Goal: Task Accomplishment & Management: Manage account settings

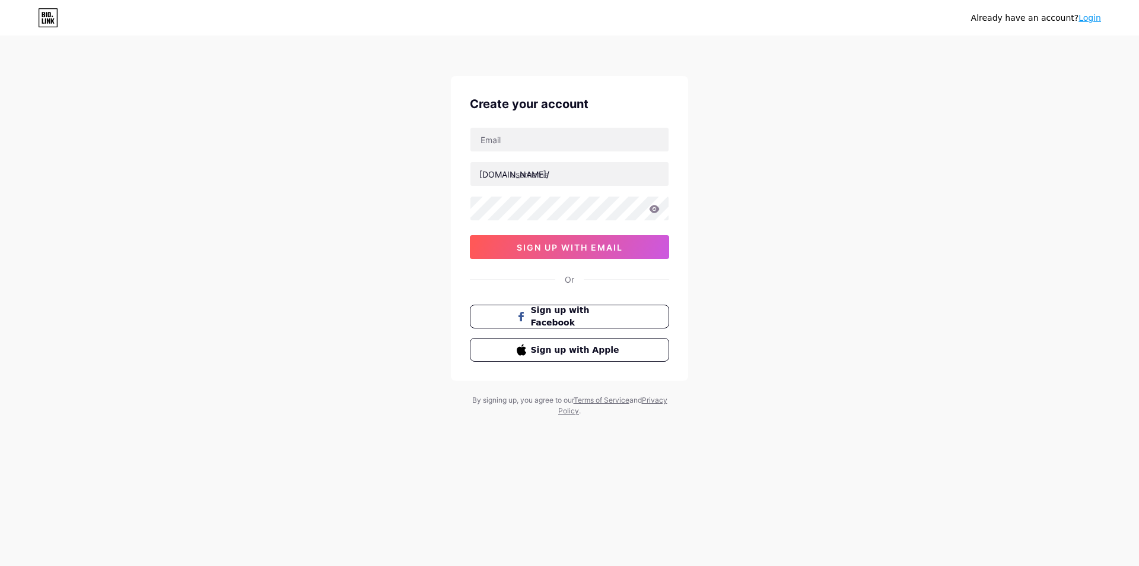
click at [523, 148] on input "text" at bounding box center [570, 140] width 198 height 24
type input "[EMAIL_ADDRESS][DOMAIN_NAME]"
click at [555, 174] on input "text" at bounding box center [570, 174] width 198 height 24
type input "rankandscale"
click at [586, 231] on div "[EMAIL_ADDRESS][DOMAIN_NAME] [DOMAIN_NAME]/ rankandscale sign up with email" at bounding box center [569, 193] width 199 height 132
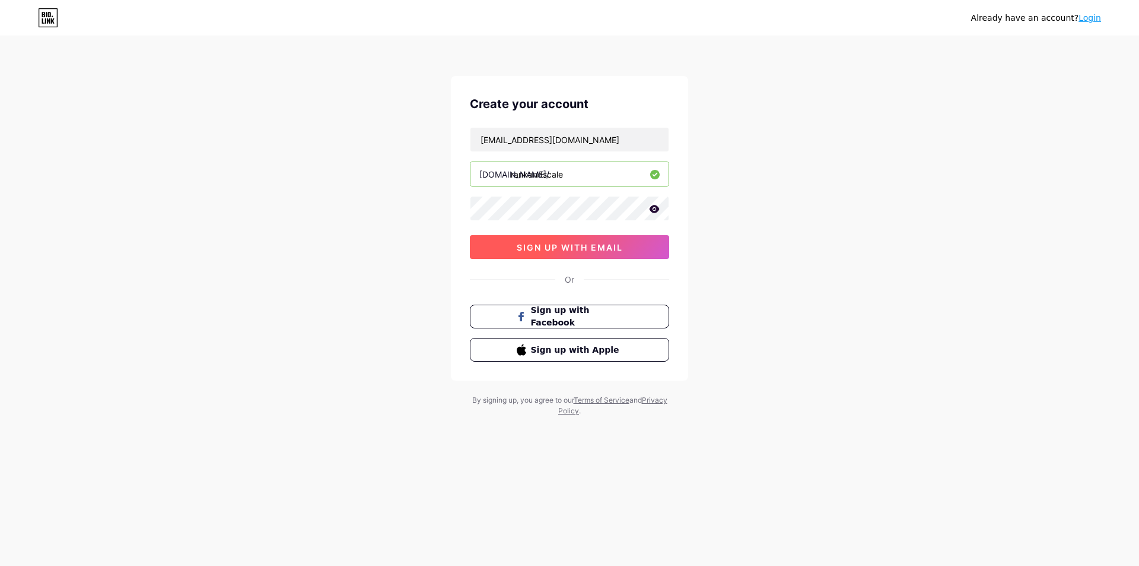
click at [588, 246] on span "sign up with email" at bounding box center [570, 247] width 106 height 10
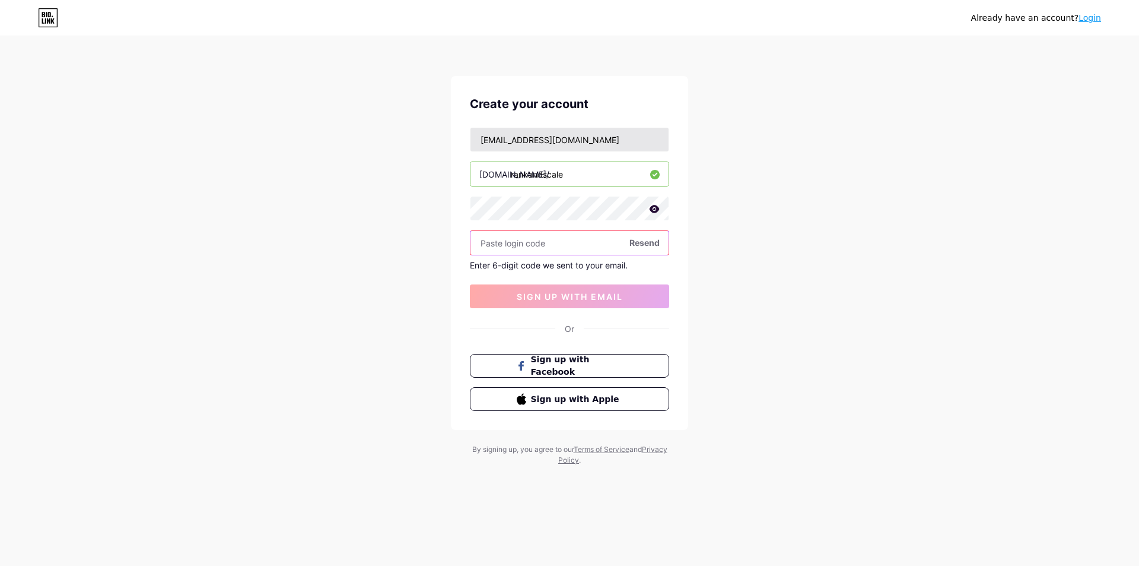
paste input "613895"
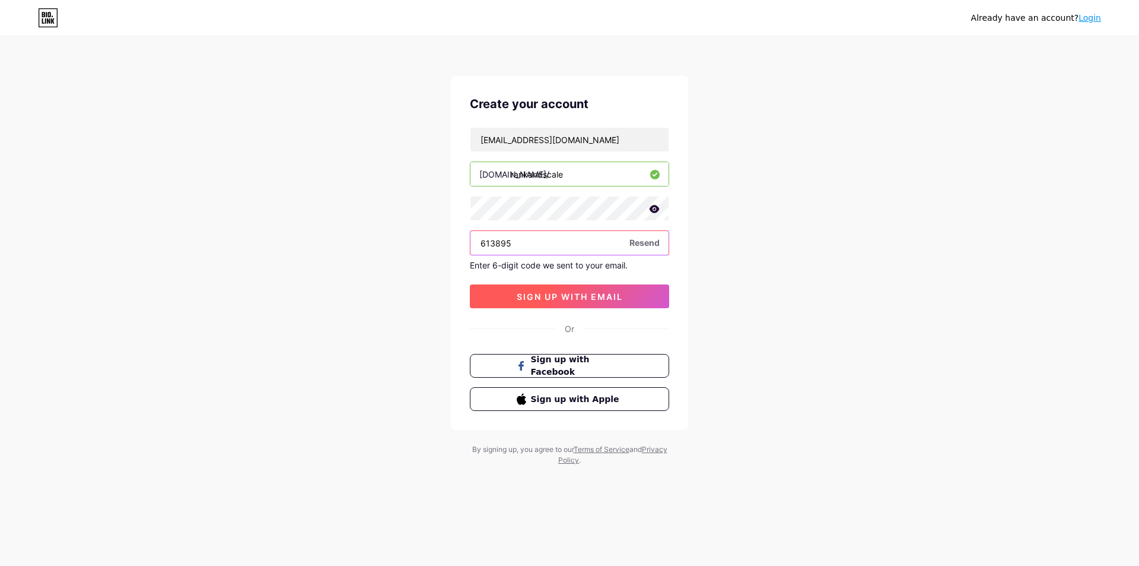
type input "613895"
click at [555, 297] on span "sign up with email" at bounding box center [570, 296] width 106 height 10
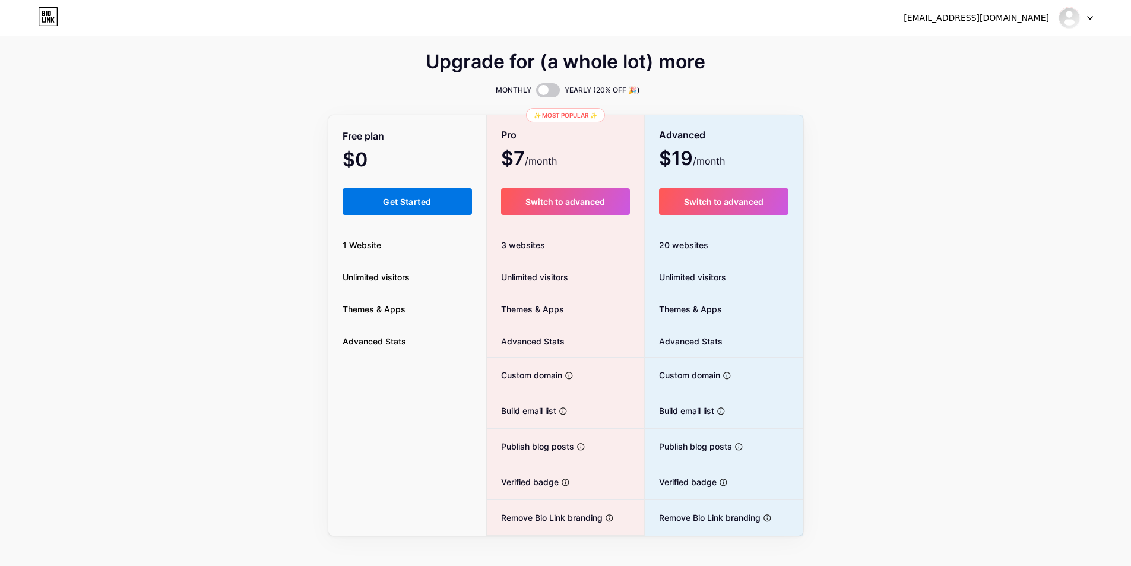
click at [415, 197] on span "Get Started" at bounding box center [407, 201] width 48 height 10
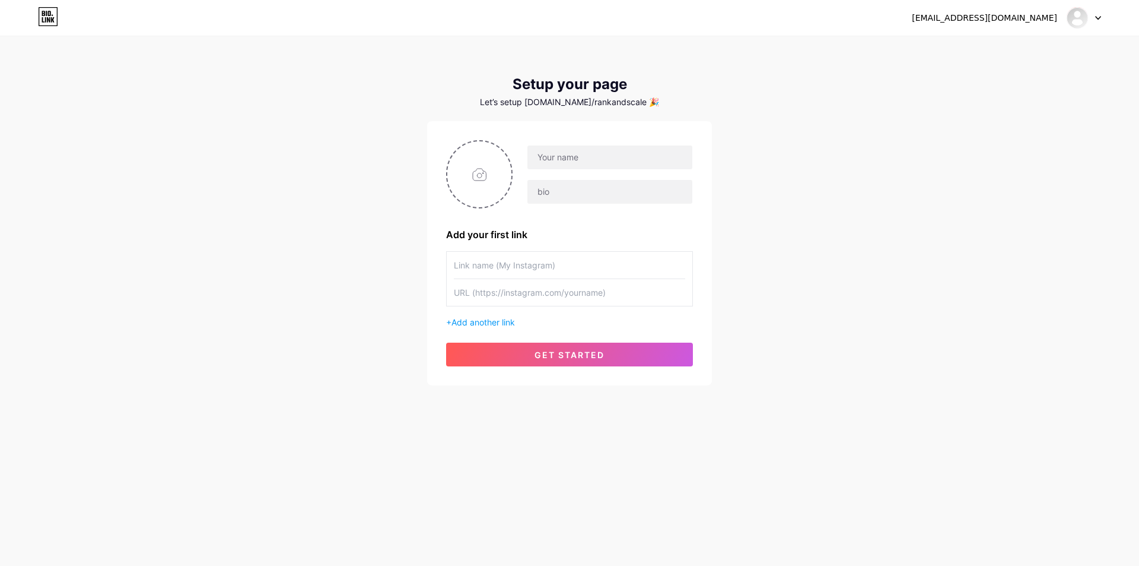
click at [601, 143] on div at bounding box center [569, 174] width 247 height 68
click at [598, 154] on input "text" at bounding box center [610, 157] width 165 height 24
type input "Rank & Scale"
click at [573, 191] on input "text" at bounding box center [610, 192] width 165 height 24
paste input "Rank & Scale provides a full suite of digital marketing services, specializing …"
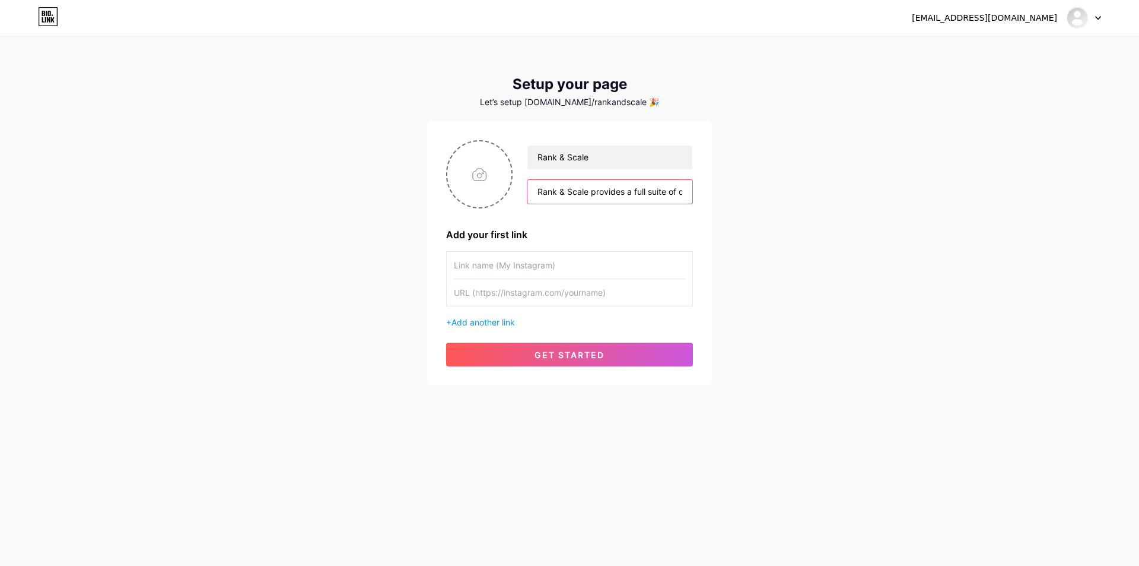
scroll to position [0, 349]
type input "Rank & Scale provides a full suite of digital marketing services, specializing …"
click at [535, 274] on input "text" at bounding box center [569, 265] width 231 height 27
click at [575, 262] on input "text" at bounding box center [569, 265] width 231 height 27
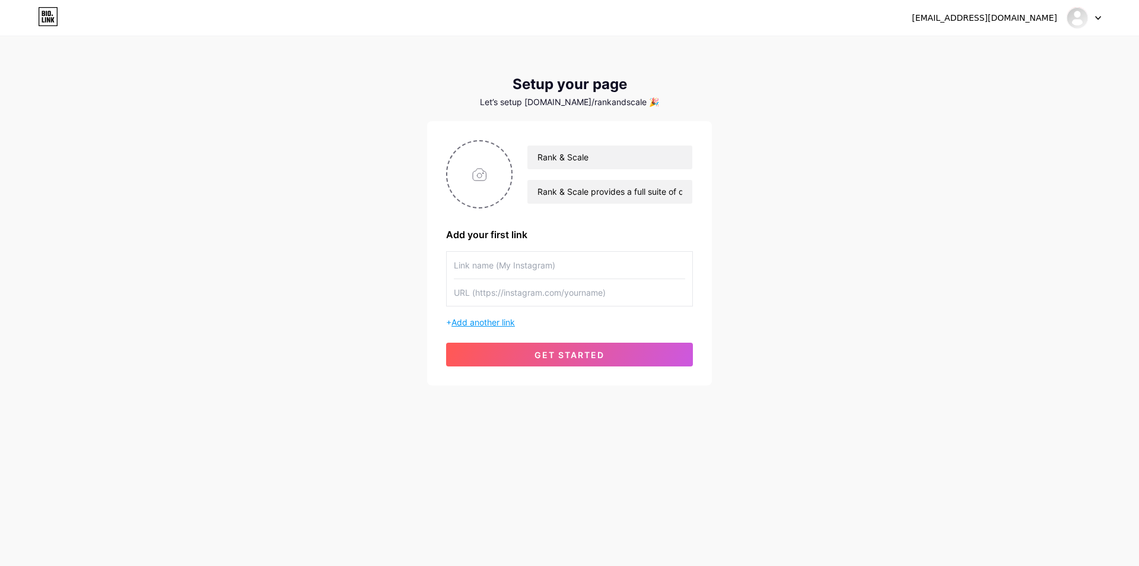
click at [496, 325] on span "Add another link" at bounding box center [483, 322] width 63 height 10
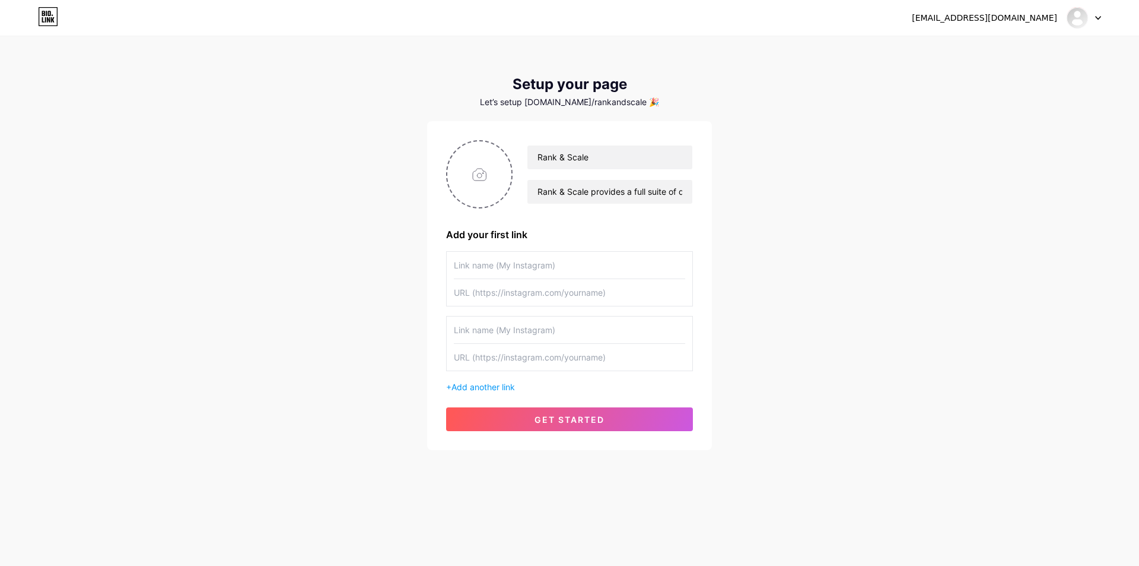
click at [539, 328] on input "text" at bounding box center [569, 329] width 231 height 27
click at [528, 274] on input "text" at bounding box center [569, 265] width 231 height 27
type input "Website"
click at [571, 290] on input "text" at bounding box center [569, 292] width 231 height 27
paste input "[URL][DOMAIN_NAME]"
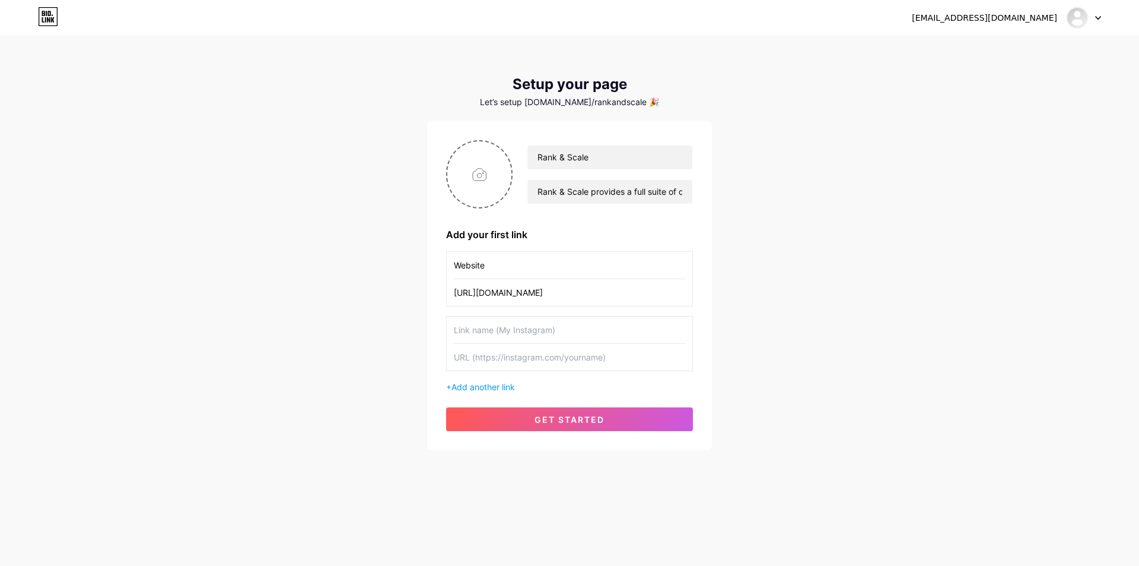
type input "[URL][DOMAIN_NAME]"
click at [506, 327] on input "text" at bounding box center [569, 329] width 231 height 27
type input "Instagram"
click at [501, 370] on div "Instagram" at bounding box center [569, 343] width 247 height 55
paste input "[URL][DOMAIN_NAME]"
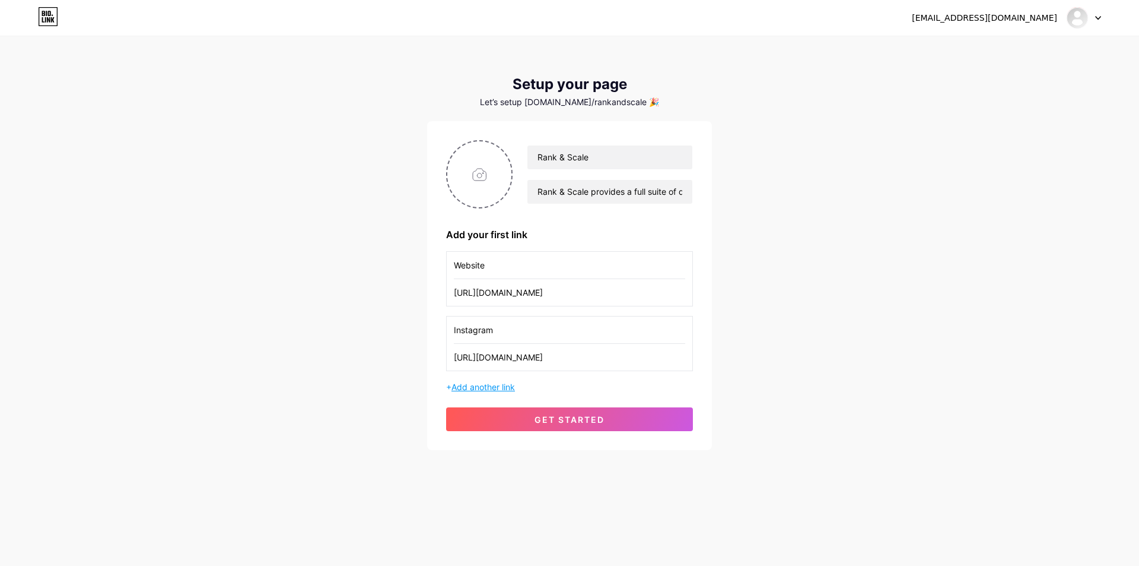
type input "[URL][DOMAIN_NAME]"
click at [463, 389] on span "Add another link" at bounding box center [483, 387] width 63 height 10
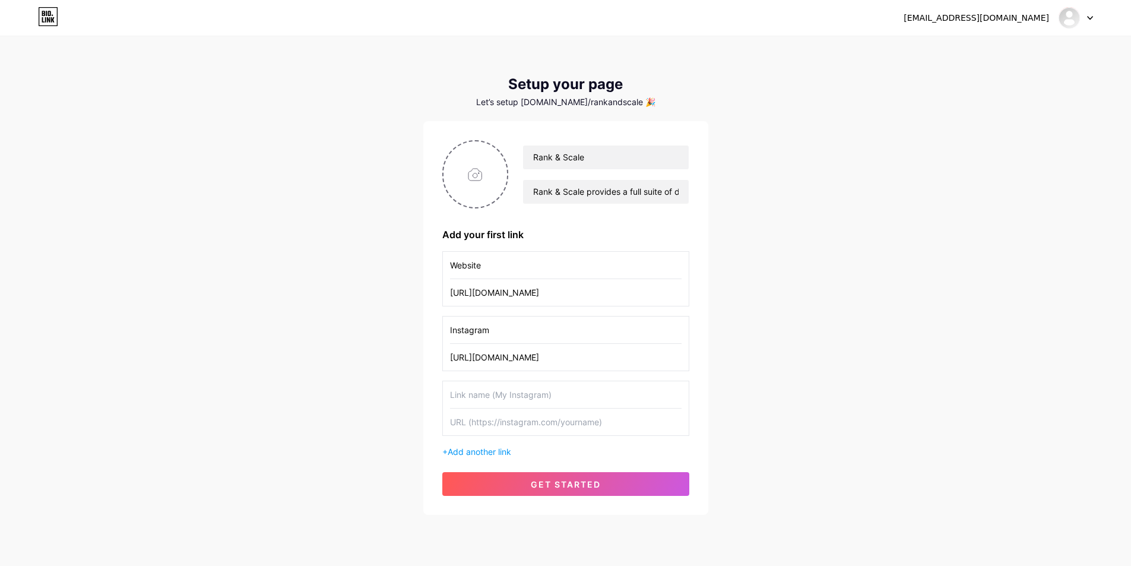
click at [477, 405] on input "text" at bounding box center [565, 394] width 231 height 27
type input "F"
type input "Facebook"
click at [538, 426] on input "text" at bounding box center [565, 421] width 231 height 27
paste input "[URL][DOMAIN_NAME]"
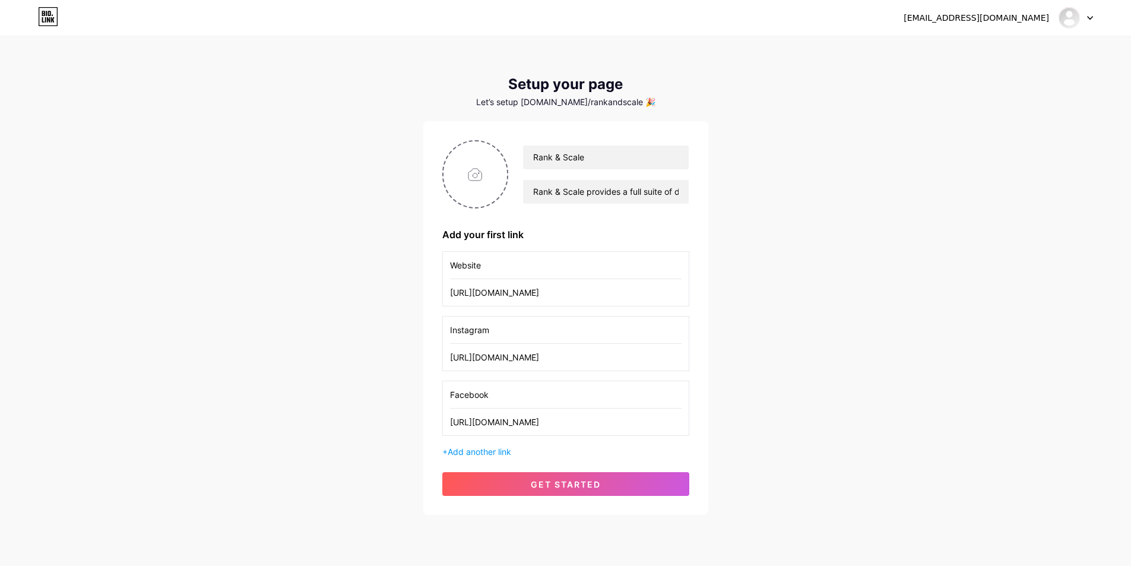
scroll to position [0, 25]
type input "[URL][DOMAIN_NAME]"
click at [475, 455] on span "Add another link" at bounding box center [478, 451] width 63 height 10
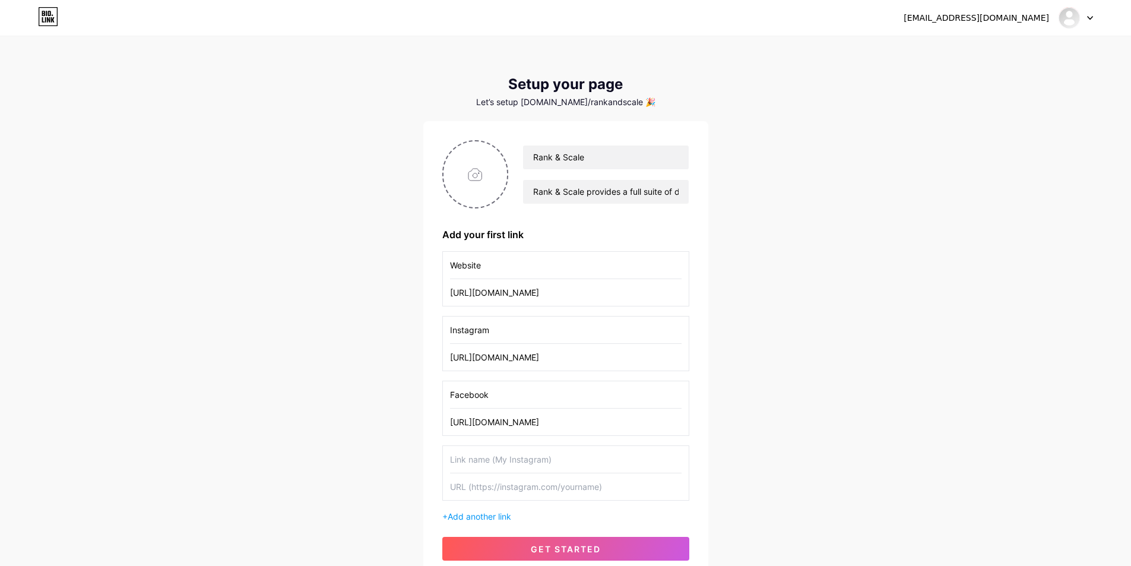
click at [489, 452] on input "text" at bounding box center [565, 459] width 231 height 27
type input "Twitter"
click at [504, 493] on input "text" at bounding box center [565, 486] width 231 height 27
paste input "[URL][DOMAIN_NAME]"
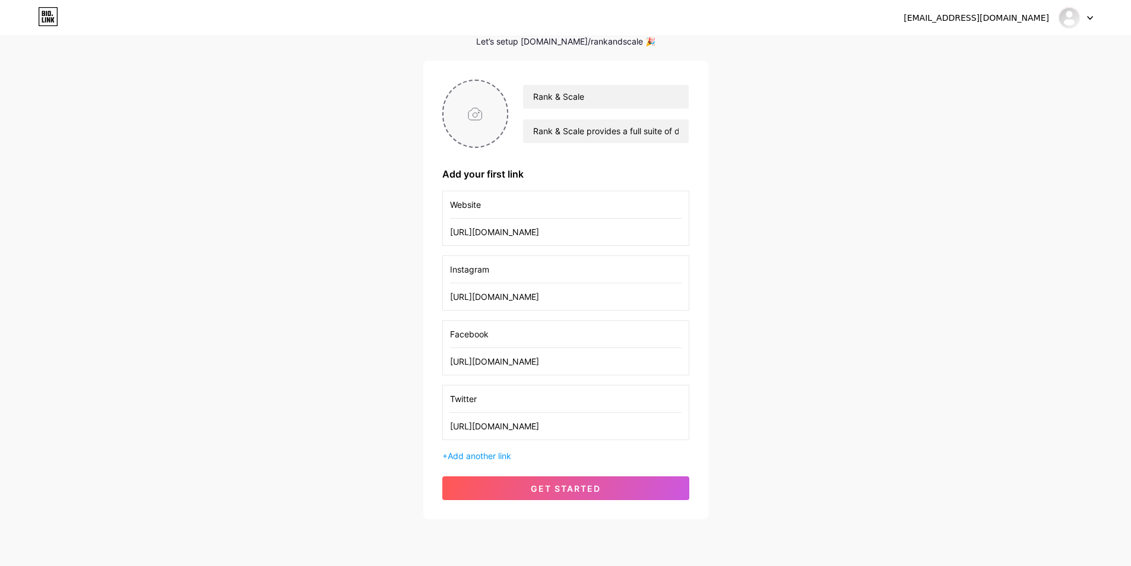
scroll to position [40, 0]
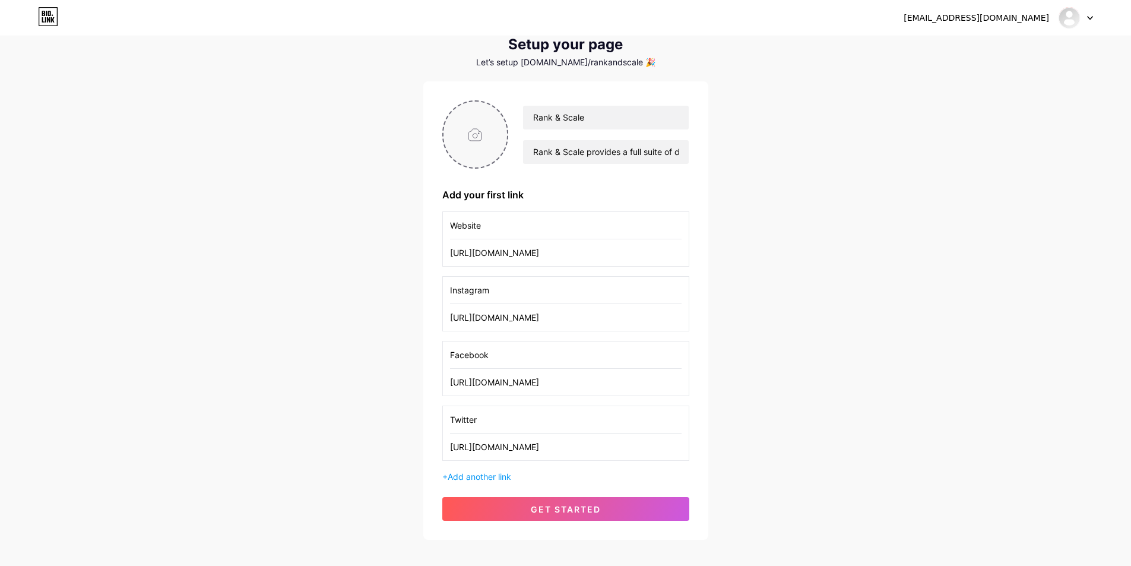
type input "[URL][DOMAIN_NAME]"
click at [463, 120] on input "file" at bounding box center [475, 134] width 64 height 66
type input "C:\fakepath\rank-and-scale-logo.jpg"
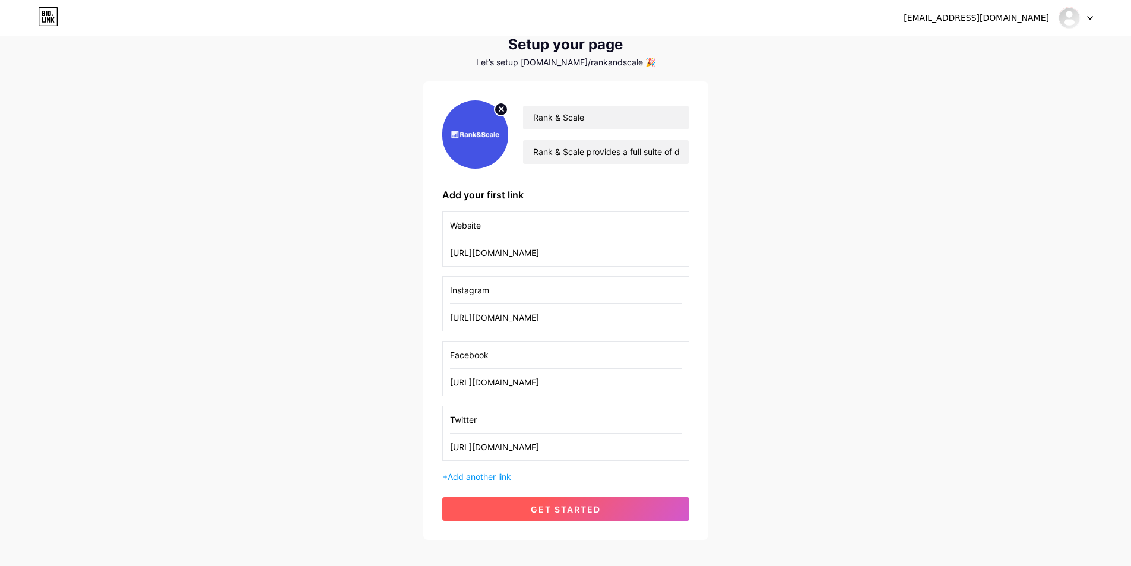
click at [611, 507] on button "get started" at bounding box center [565, 509] width 247 height 24
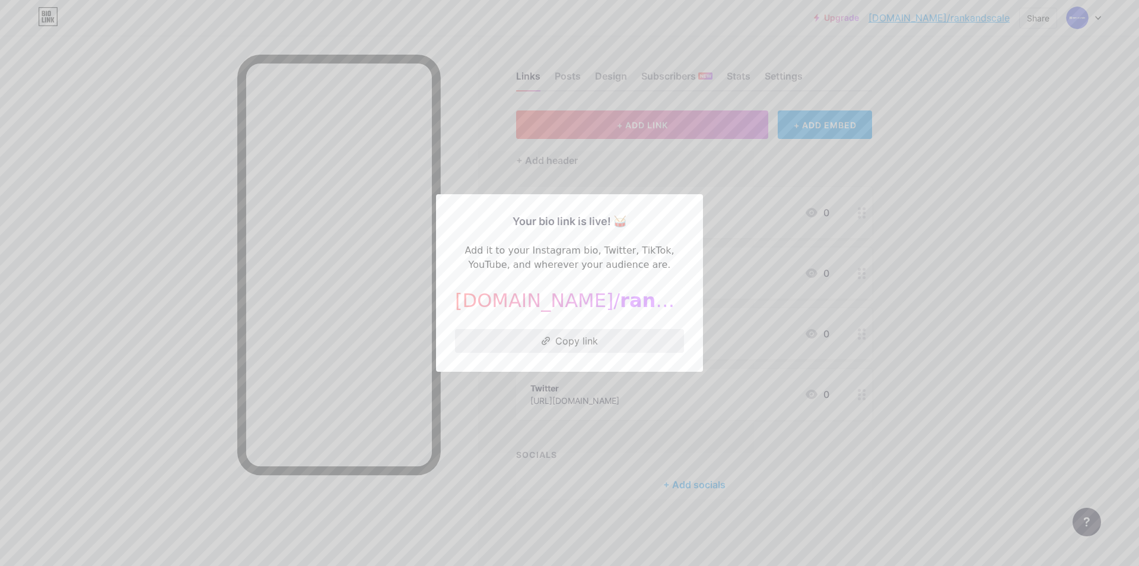
click at [561, 342] on button "Copy link" at bounding box center [569, 341] width 229 height 24
click at [972, 148] on div at bounding box center [569, 283] width 1139 height 566
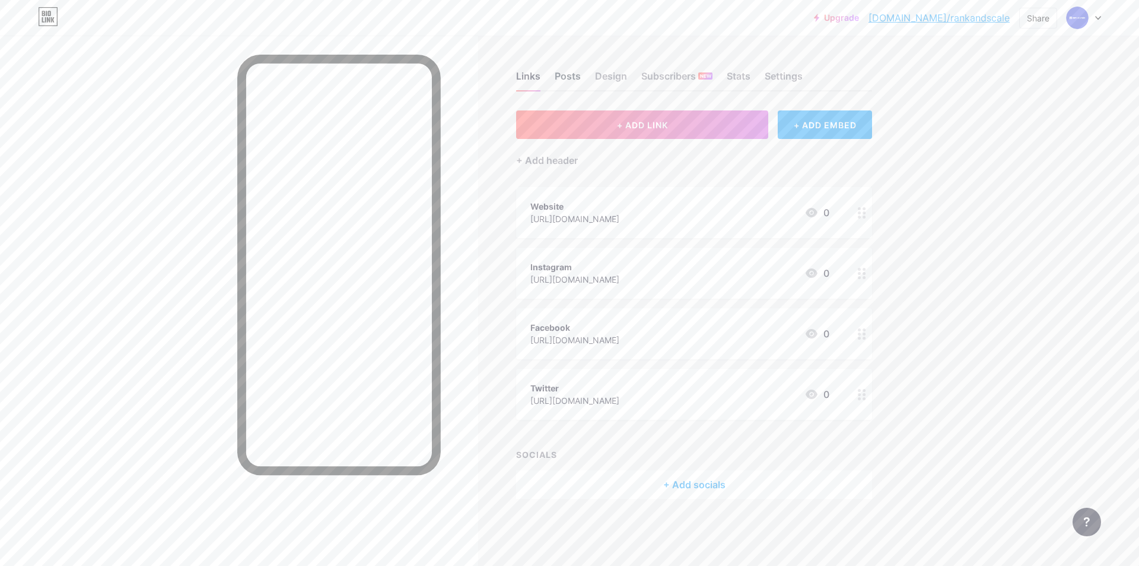
click at [557, 79] on div "Posts" at bounding box center [568, 79] width 26 height 21
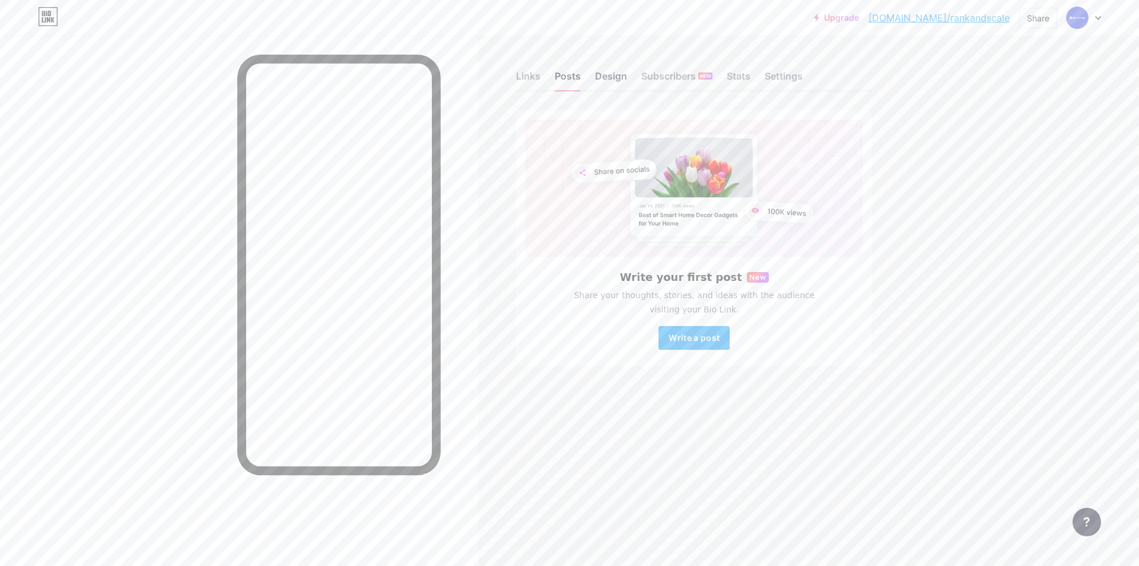
click at [604, 80] on div "Design" at bounding box center [611, 79] width 32 height 21
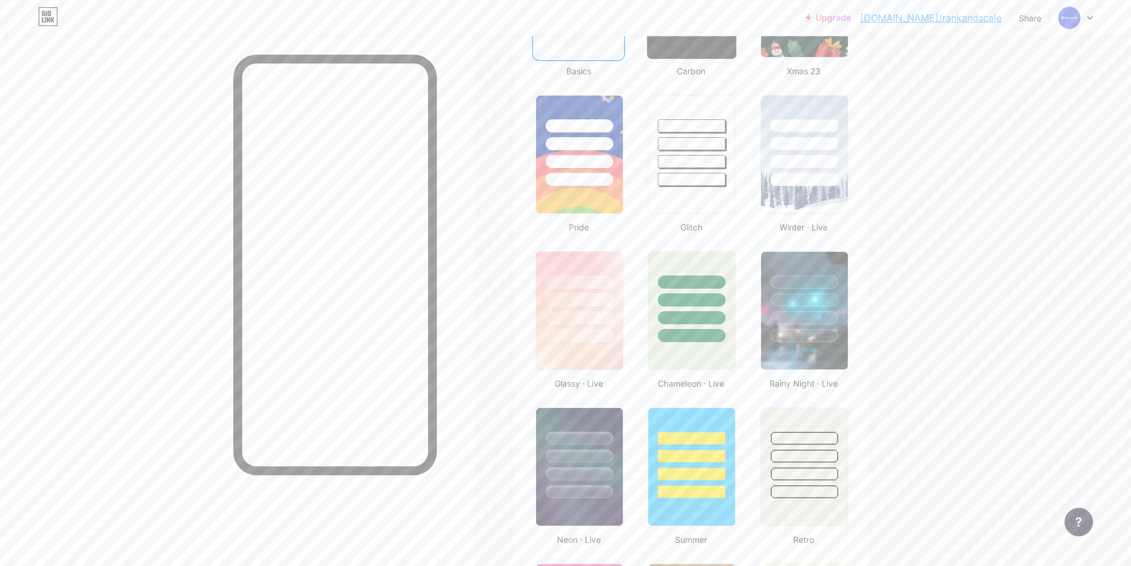
scroll to position [178, 0]
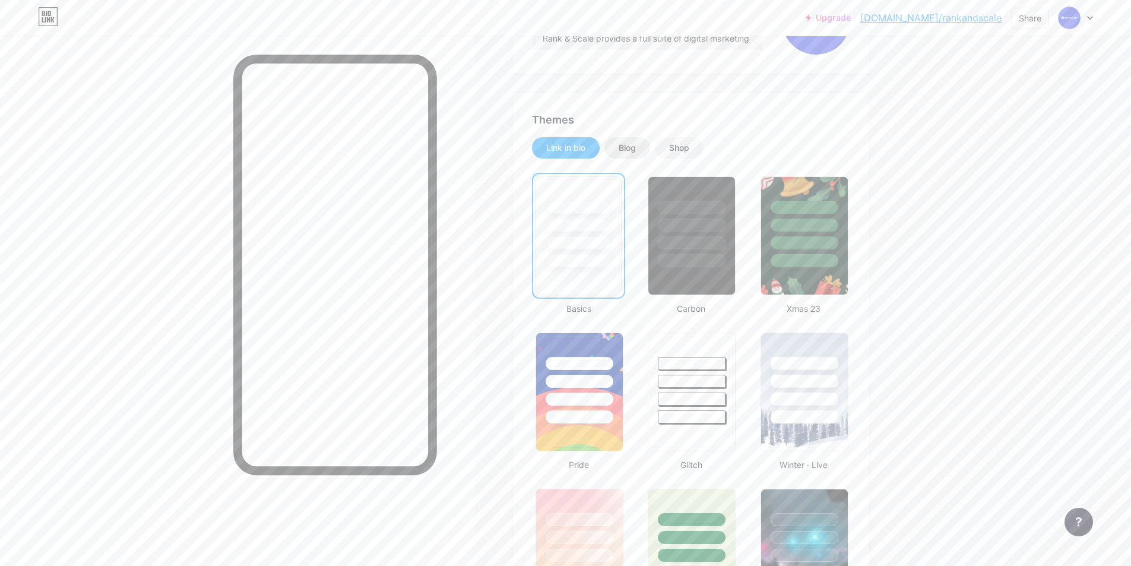
click at [636, 146] on div "Blog" at bounding box center [626, 148] width 17 height 12
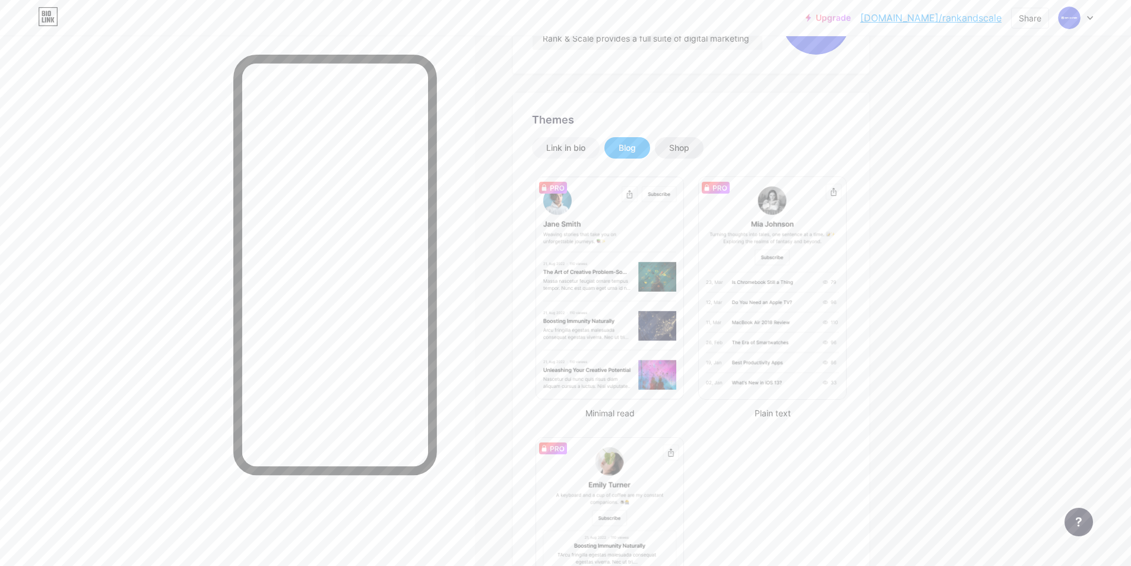
click at [677, 140] on div "Shop" at bounding box center [679, 147] width 49 height 21
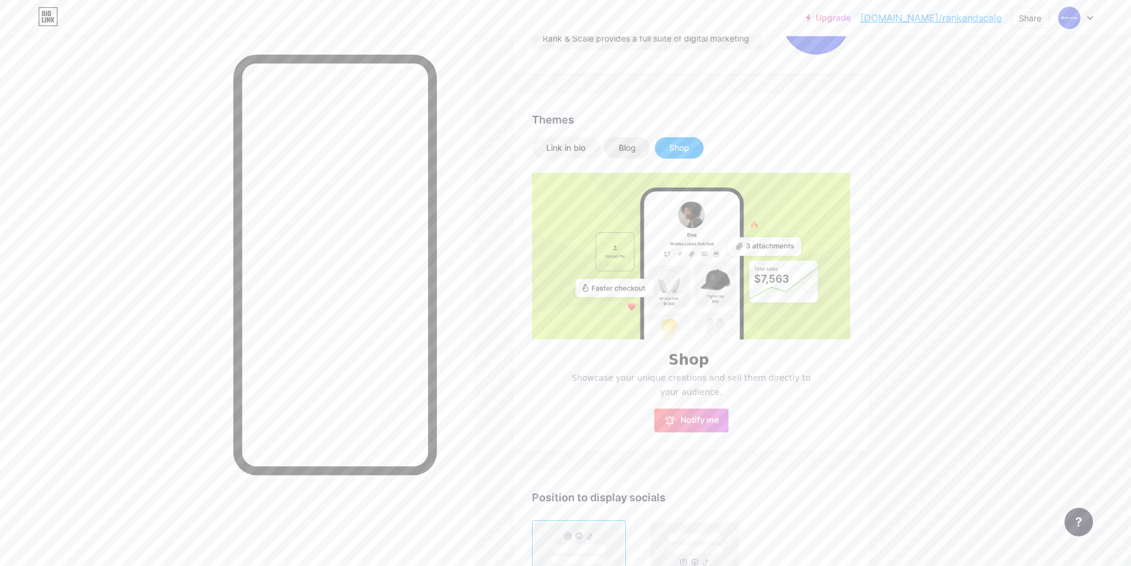
click at [633, 148] on div "Blog" at bounding box center [626, 148] width 17 height 12
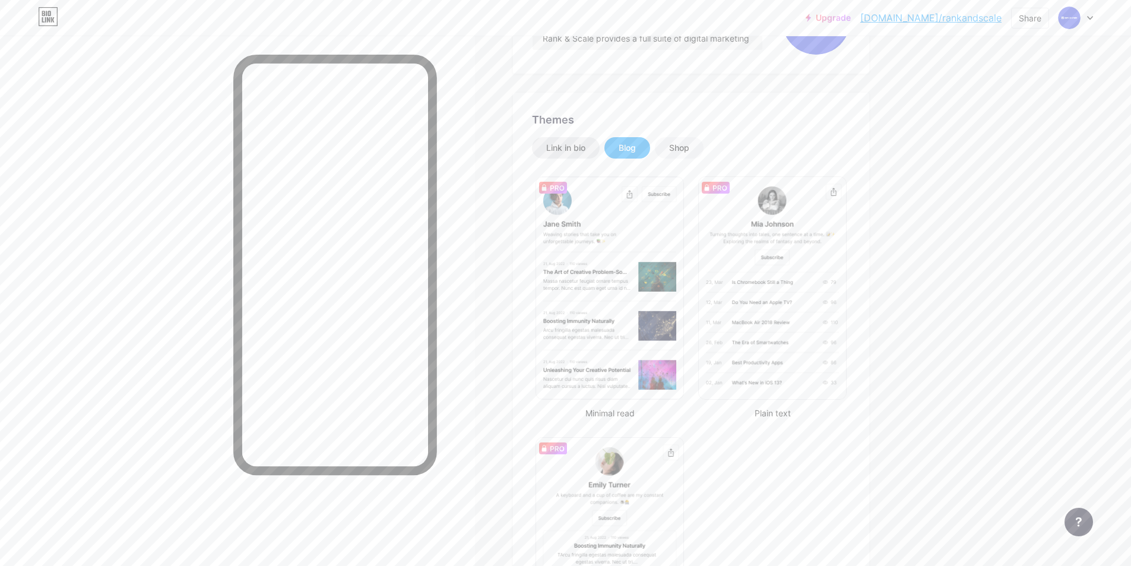
click at [585, 148] on div "Link in bio" at bounding box center [565, 148] width 39 height 12
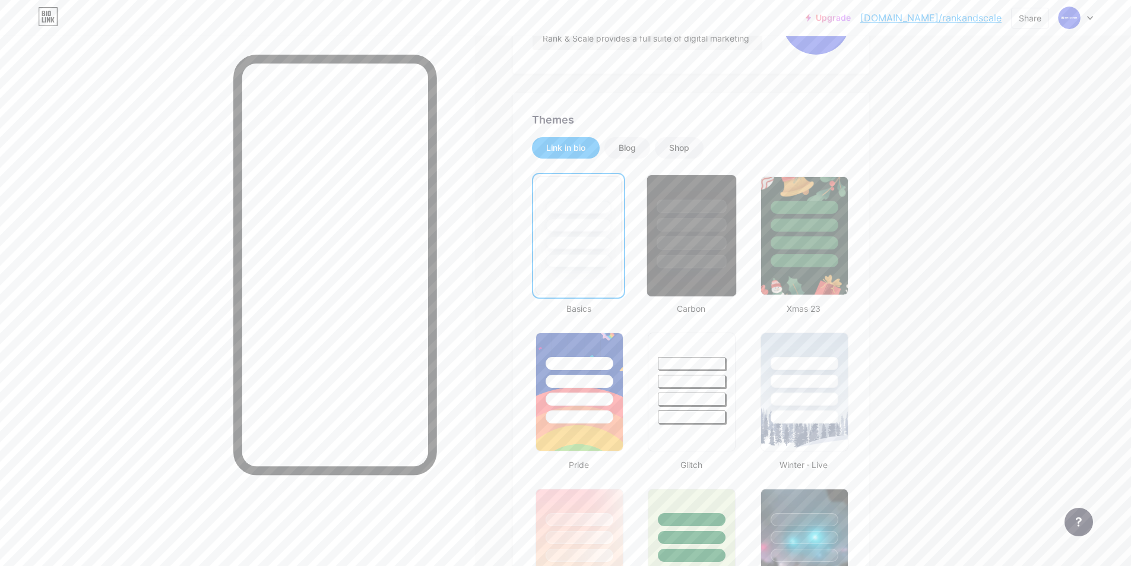
click at [675, 211] on div at bounding box center [691, 206] width 69 height 14
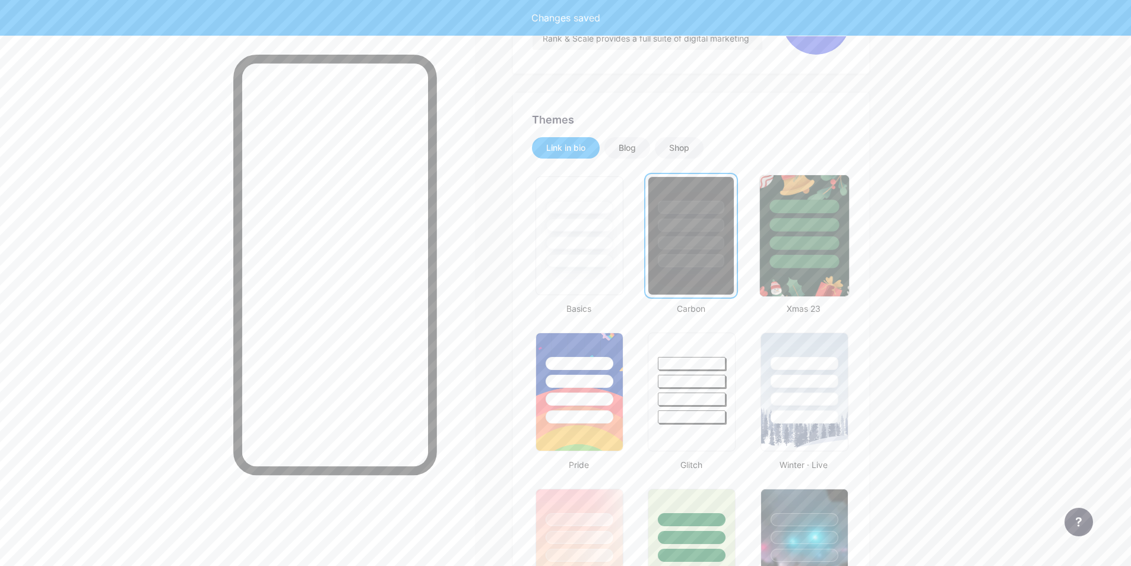
click at [809, 221] on div at bounding box center [803, 225] width 69 height 14
click at [589, 395] on div at bounding box center [578, 399] width 69 height 14
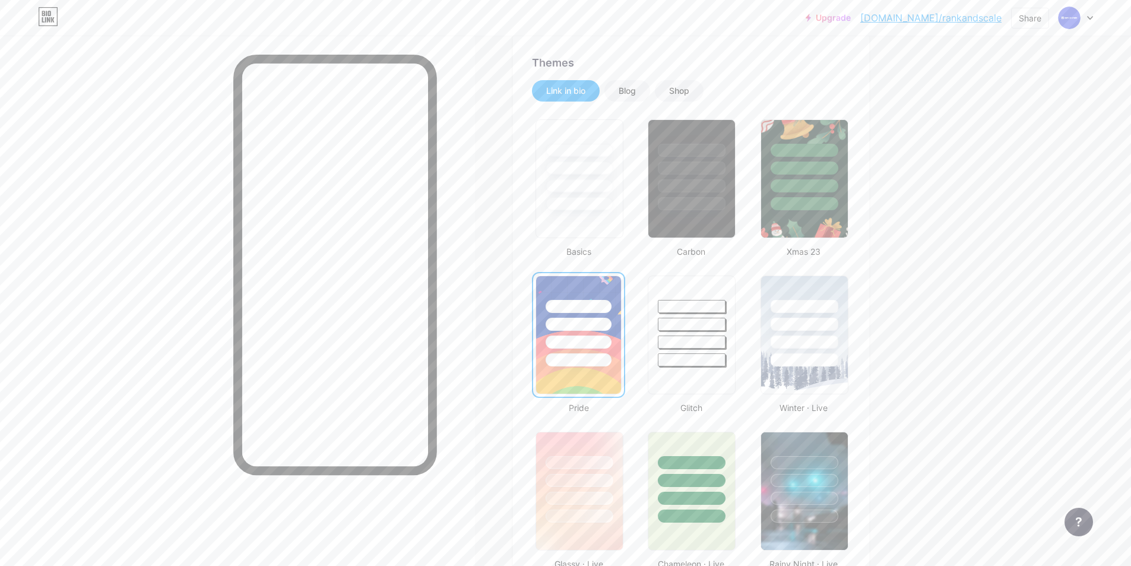
scroll to position [415, 0]
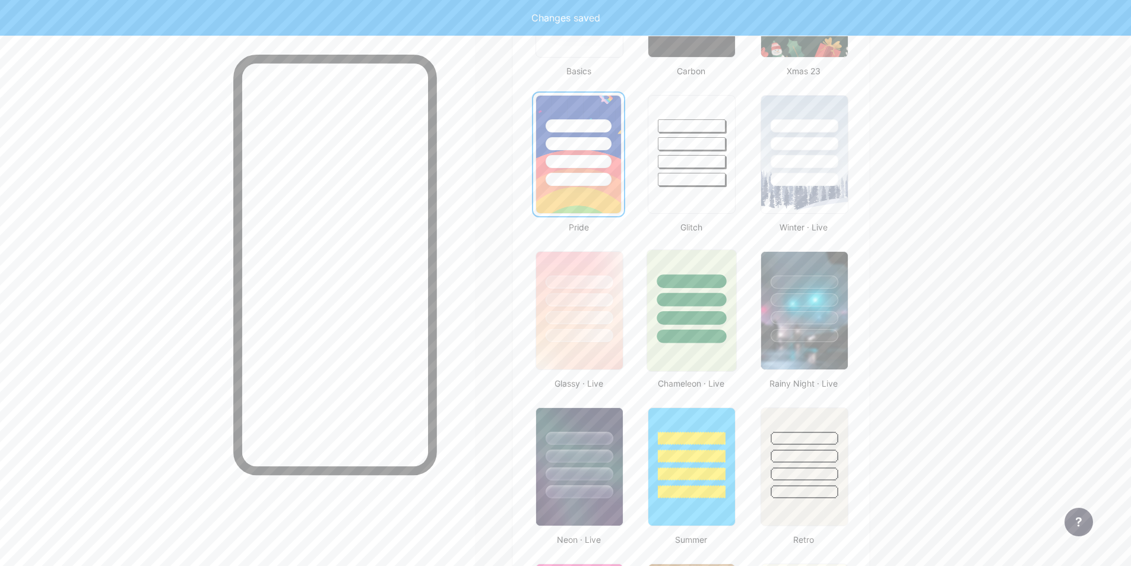
click at [702, 313] on div at bounding box center [691, 318] width 69 height 14
click at [811, 306] on div at bounding box center [803, 300] width 69 height 14
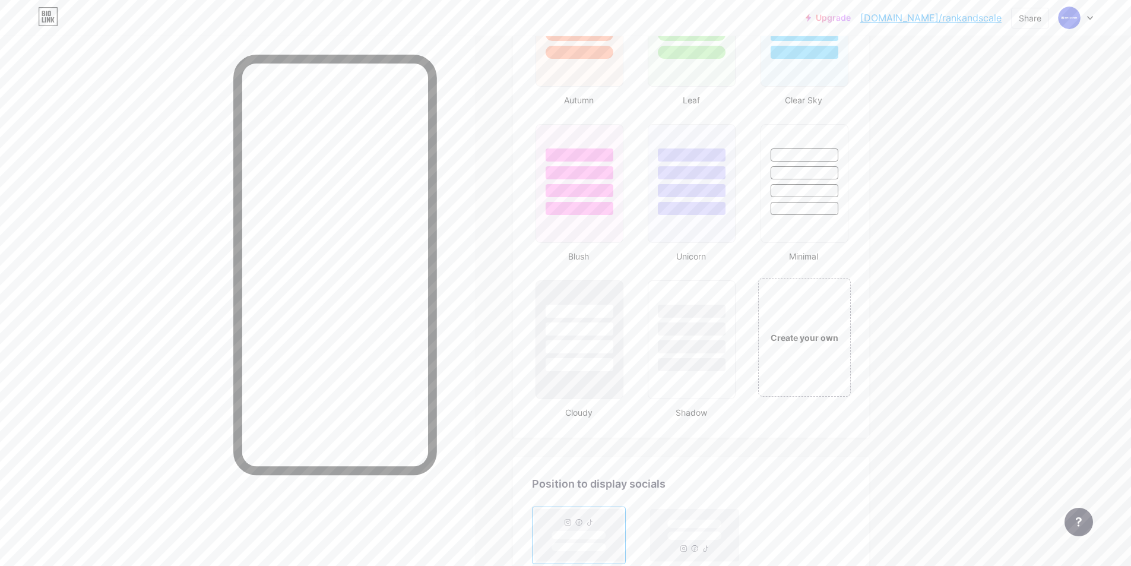
scroll to position [1306, 0]
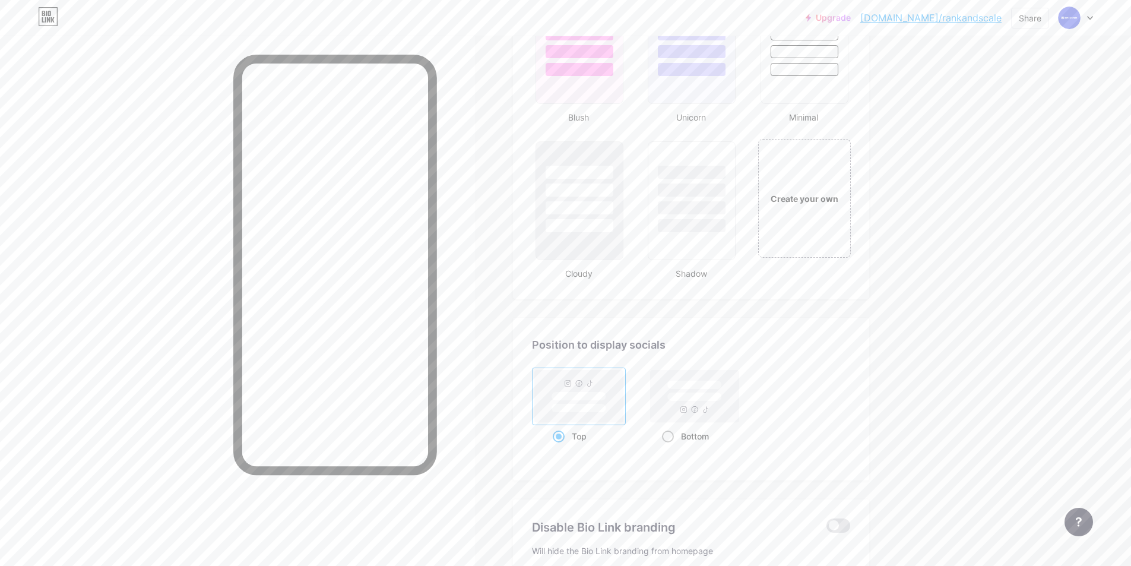
click at [679, 433] on div "Bottom" at bounding box center [695, 436] width 66 height 22
click at [669, 447] on input "Bottom" at bounding box center [666, 451] width 8 height 8
radio input "true"
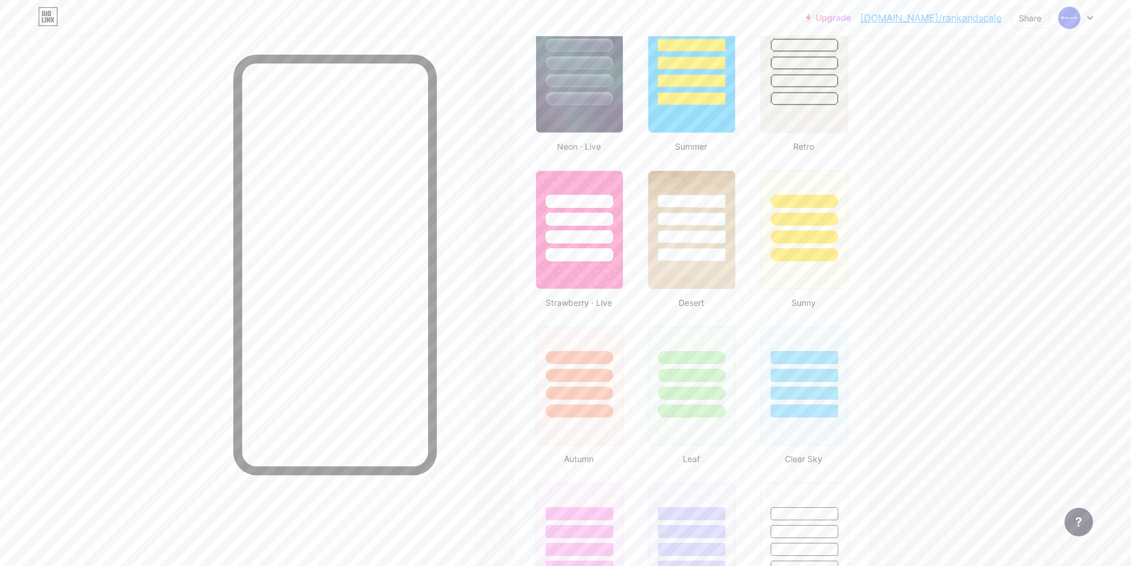
scroll to position [771, 0]
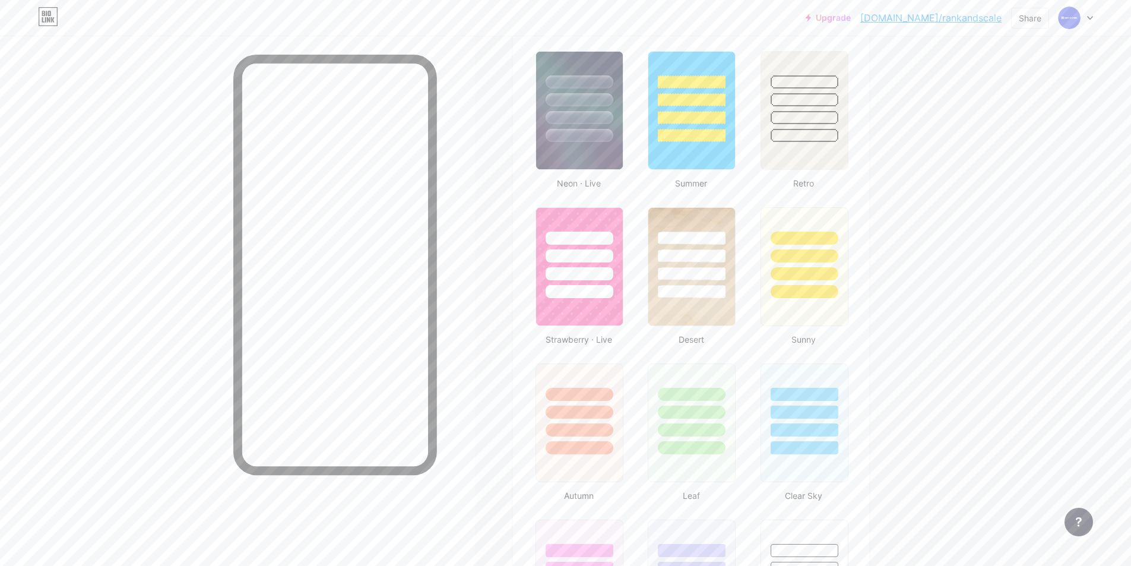
drag, startPoint x: 938, startPoint y: 10, endPoint x: 978, endPoint y: 29, distance: 44.6
click at [978, 29] on div "Upgrade [DOMAIN_NAME]/rankan... [DOMAIN_NAME]/rankandscale Share Switch account…" at bounding box center [565, 18] width 1131 height 36
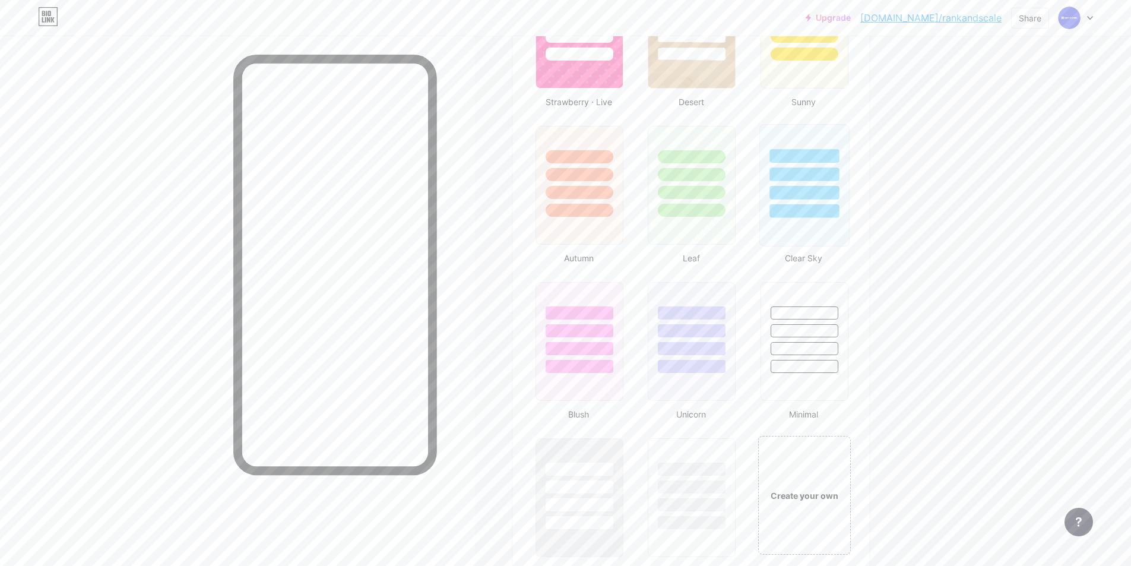
click at [804, 223] on div at bounding box center [804, 185] width 90 height 122
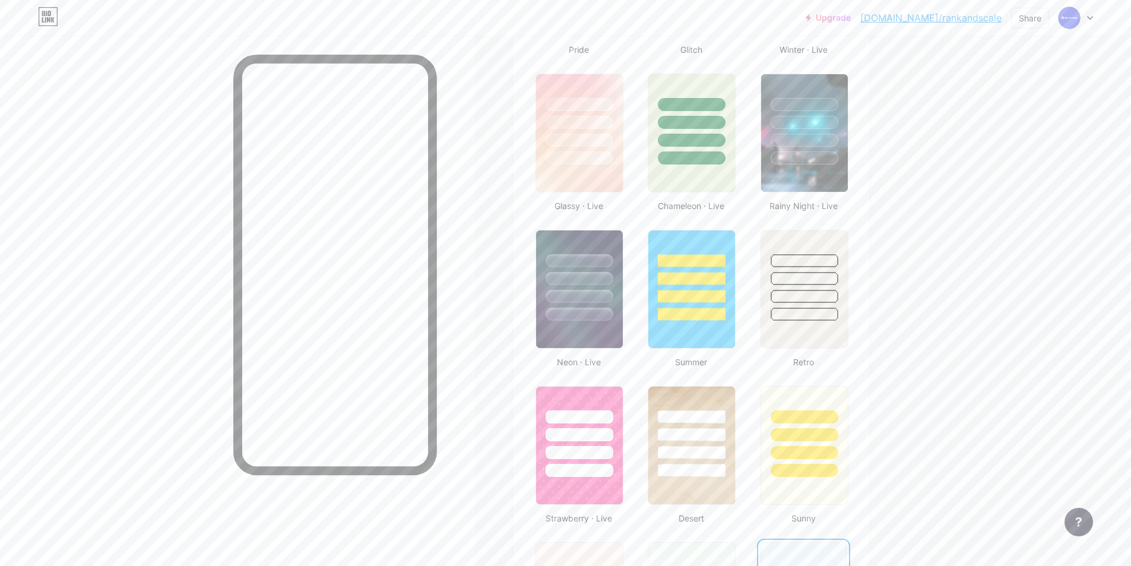
scroll to position [534, 0]
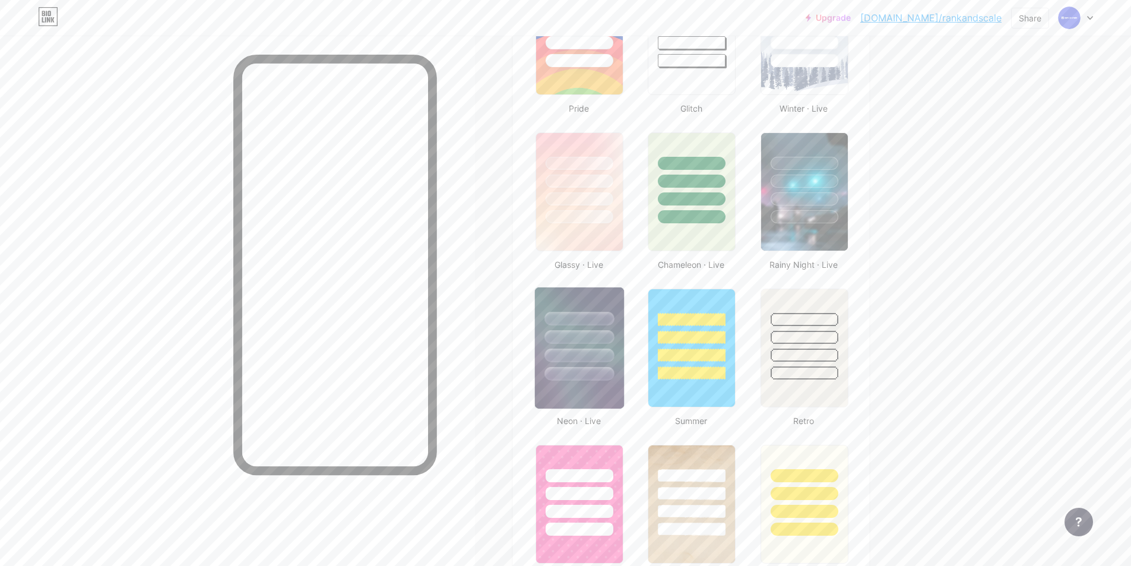
click at [577, 341] on div at bounding box center [578, 337] width 69 height 14
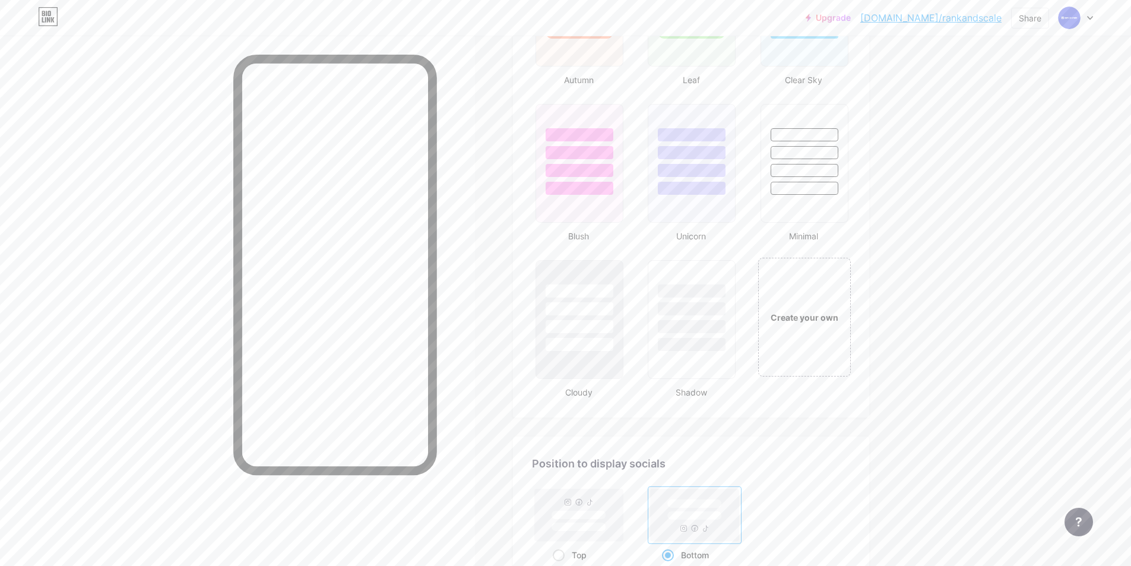
scroll to position [1128, 0]
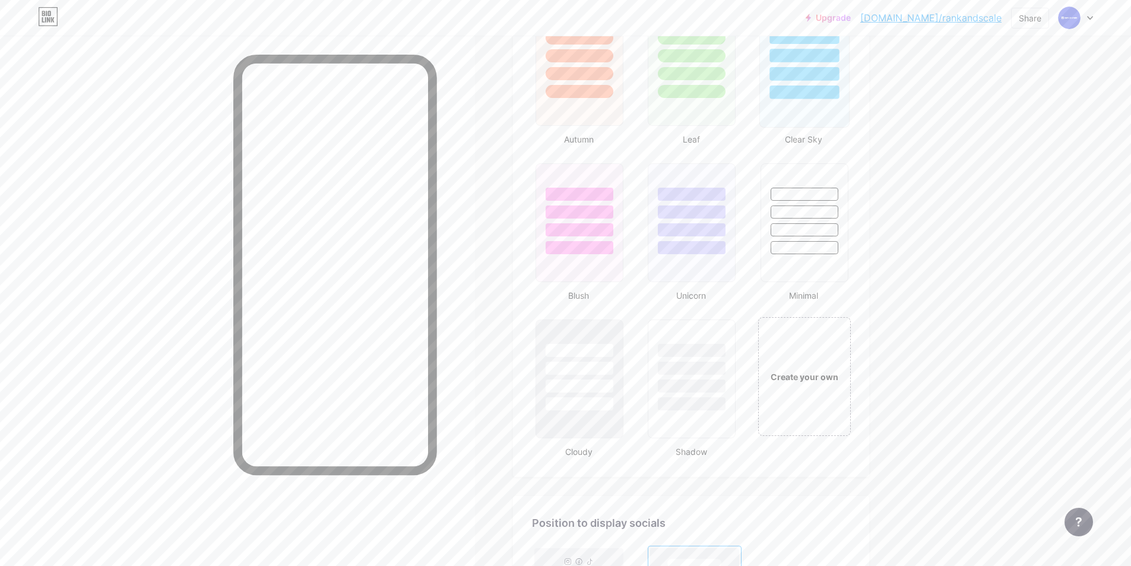
click at [824, 98] on div at bounding box center [803, 92] width 69 height 14
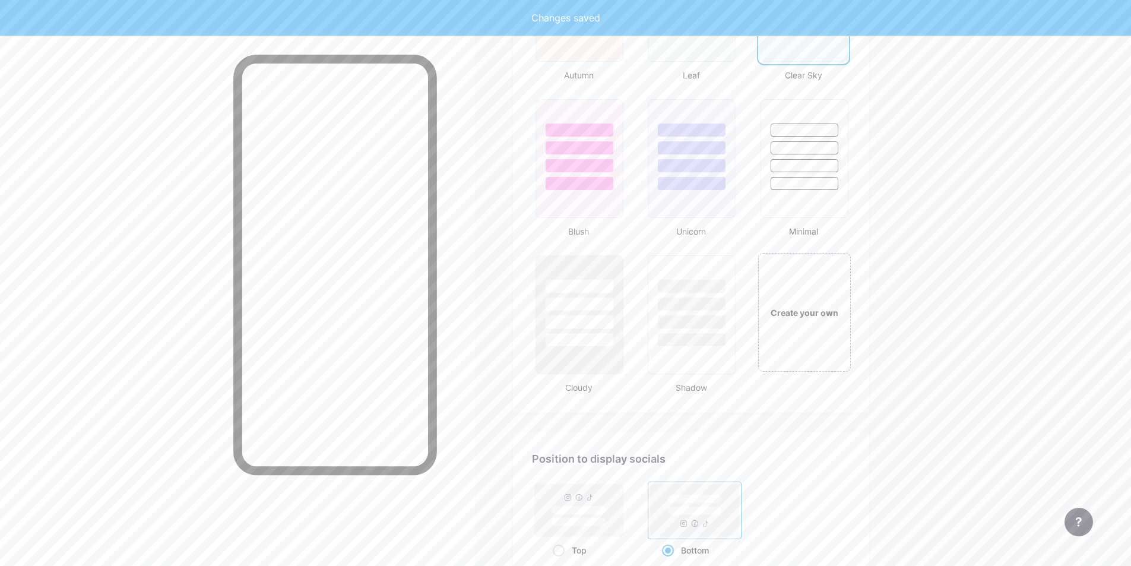
scroll to position [1306, 0]
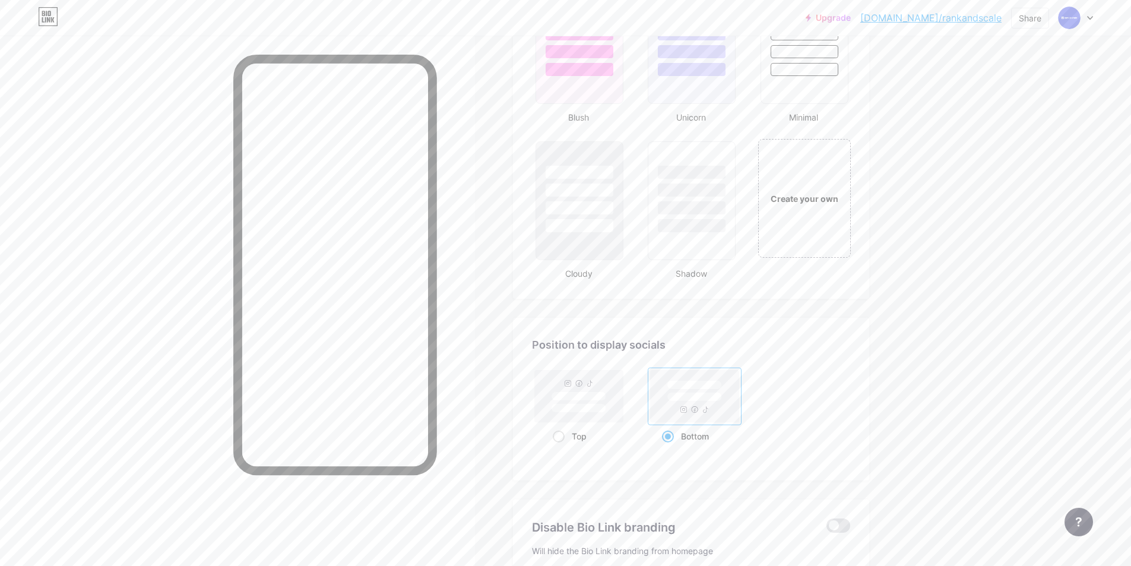
click at [666, 434] on span at bounding box center [668, 436] width 12 height 12
click at [666, 447] on input "Bottom" at bounding box center [666, 451] width 8 height 8
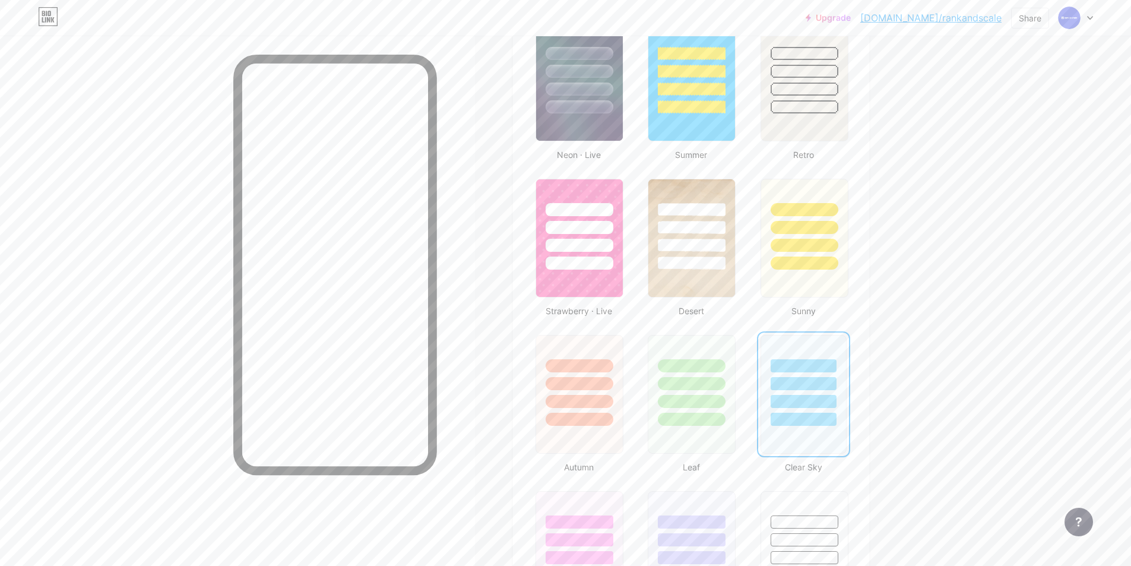
scroll to position [679, 0]
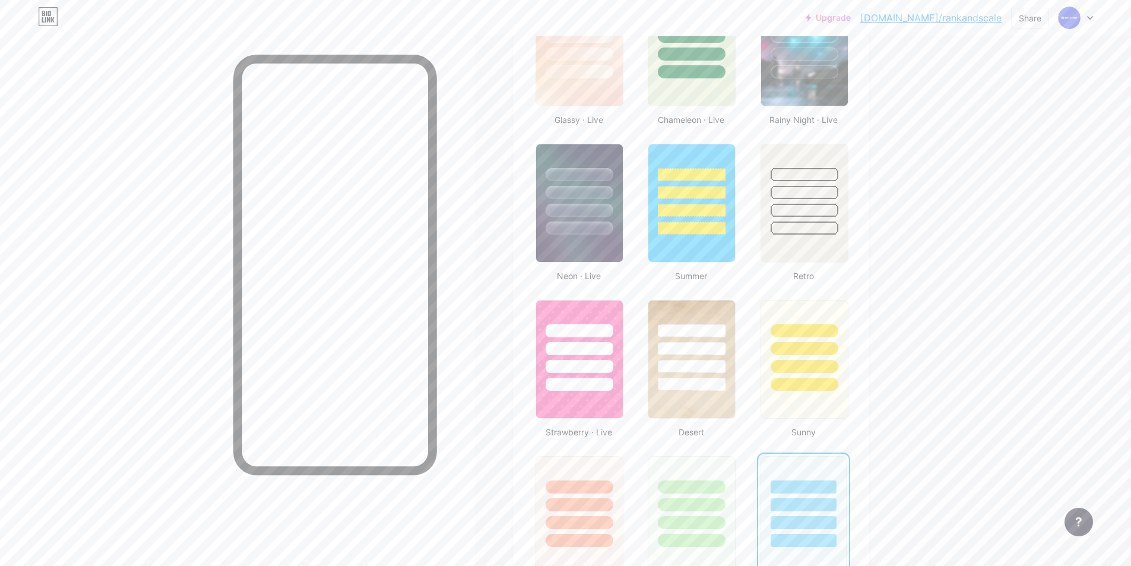
click at [1096, 11] on div "Upgrade [DOMAIN_NAME]/rankan... [DOMAIN_NAME]/rankandscale Share Switch account…" at bounding box center [565, 17] width 1131 height 21
click at [1094, 11] on div "Upgrade [DOMAIN_NAME]/rankan... [DOMAIN_NAME]/rankandscale Share Switch account…" at bounding box center [565, 17] width 1131 height 21
click at [1089, 17] on icon at bounding box center [1090, 18] width 6 height 4
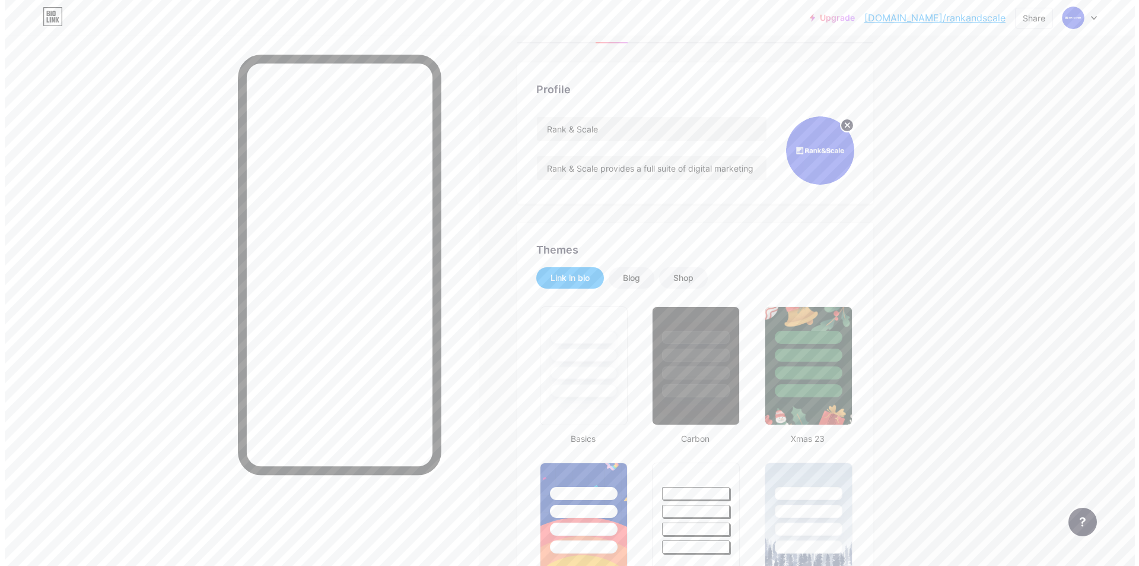
scroll to position [0, 0]
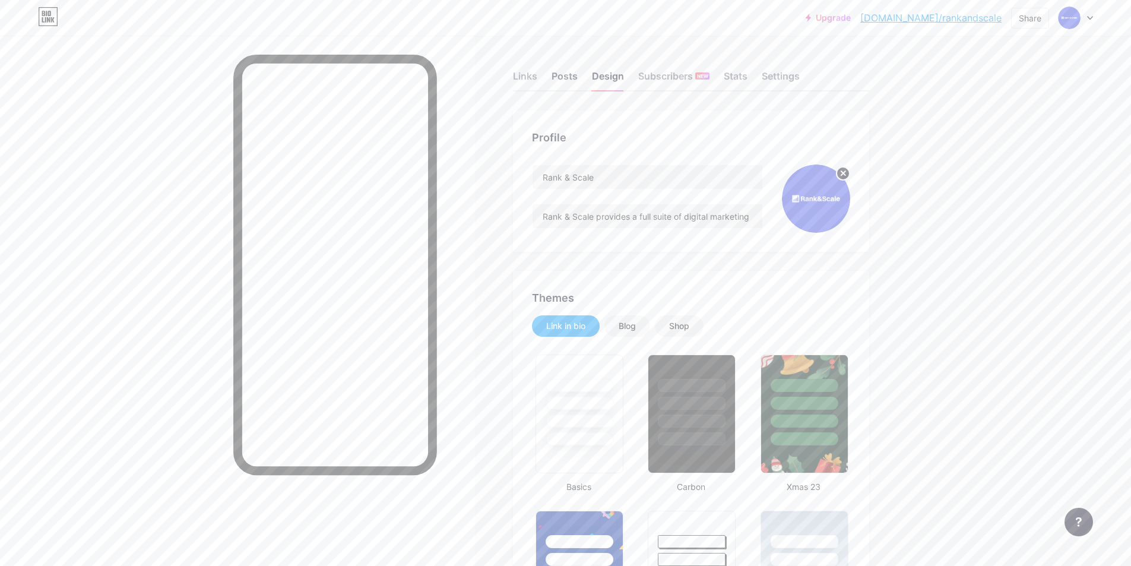
click at [556, 71] on div "Posts" at bounding box center [564, 79] width 26 height 21
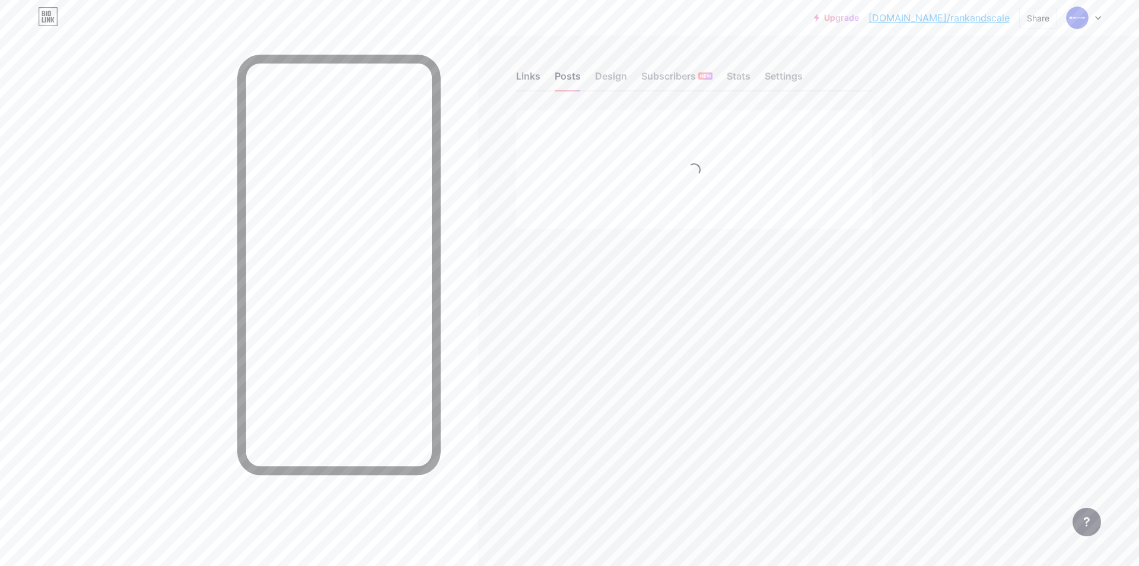
click at [525, 77] on div "Links" at bounding box center [528, 79] width 24 height 21
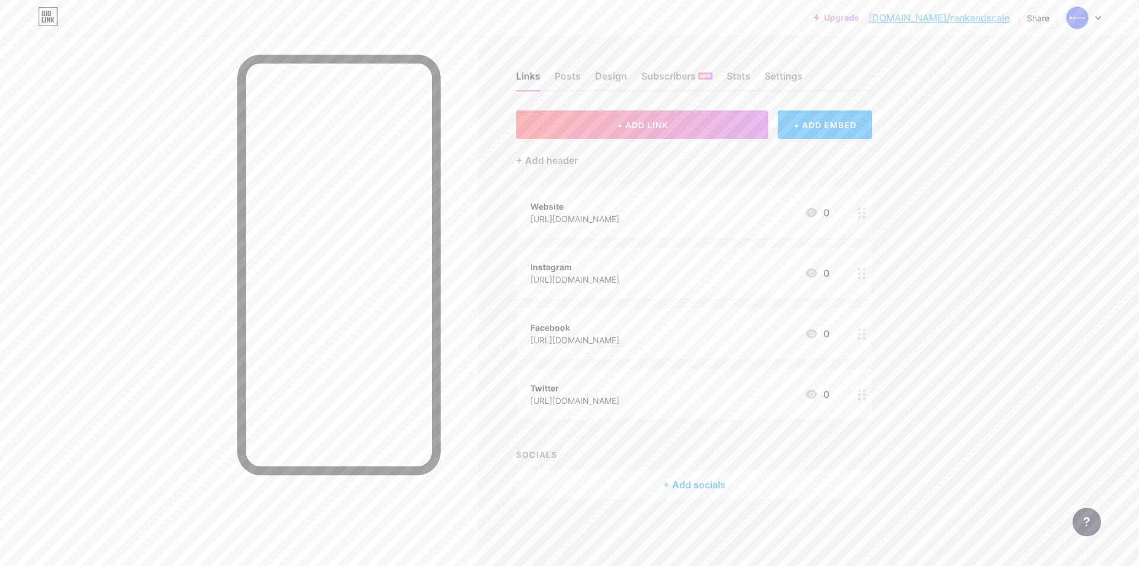
click at [709, 488] on div "+ Add socials" at bounding box center [694, 484] width 356 height 28
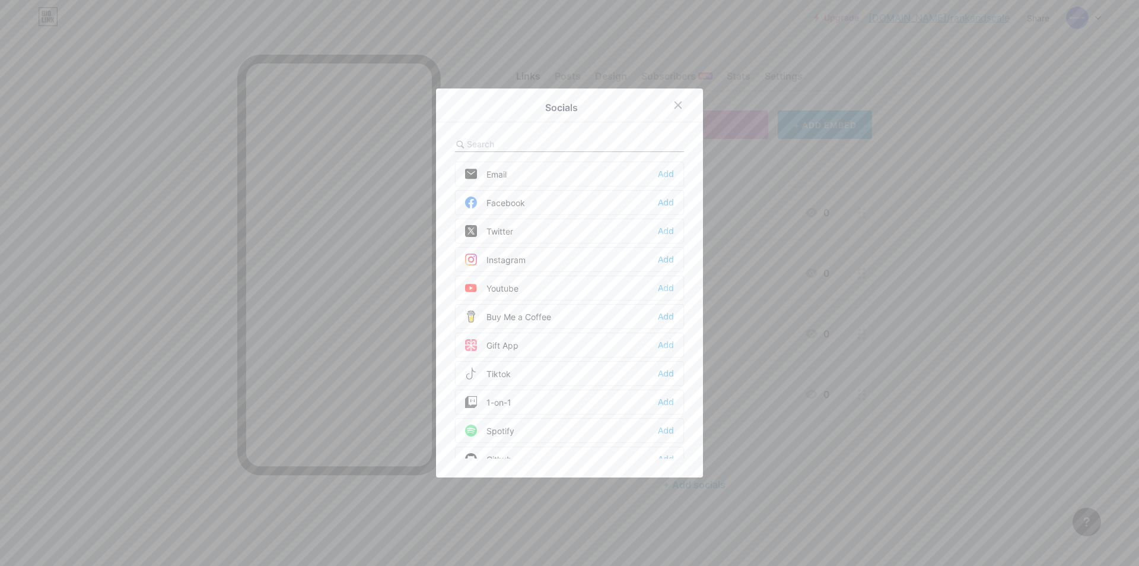
click at [542, 201] on div "Facebook Add" at bounding box center [569, 202] width 229 height 25
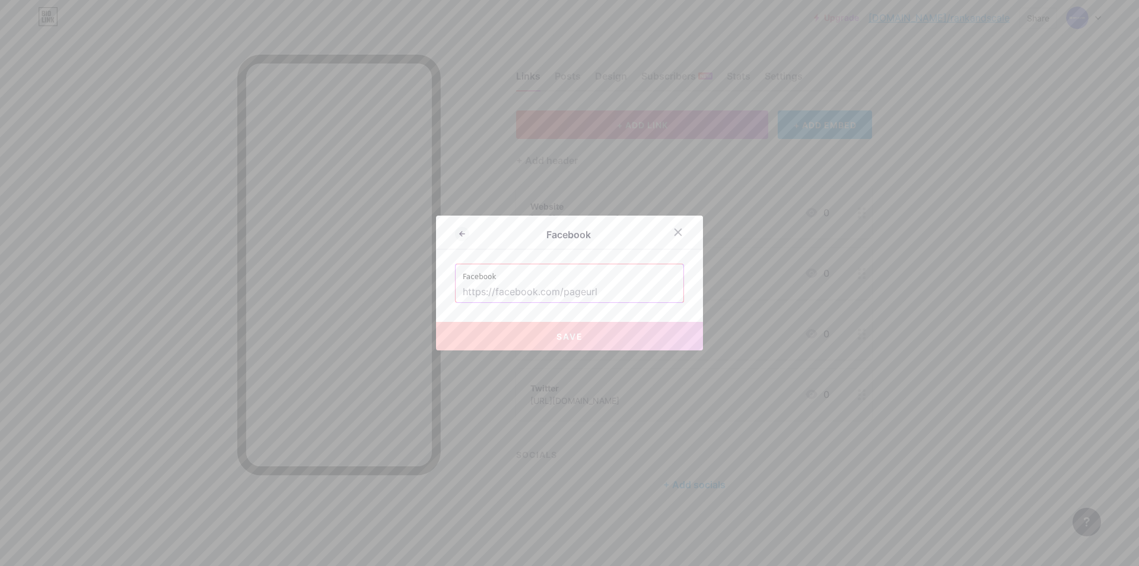
click at [586, 293] on input "text" at bounding box center [570, 292] width 214 height 20
paste input "[URL][DOMAIN_NAME]"
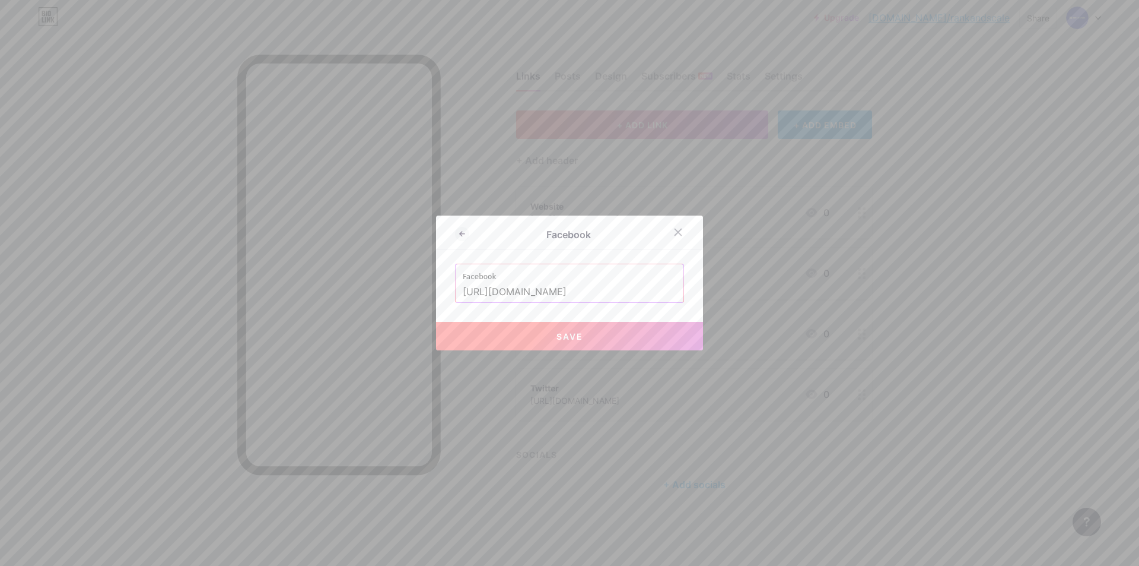
scroll to position [0, 80]
type input "[URL][DOMAIN_NAME]"
click at [568, 335] on span "Save" at bounding box center [570, 336] width 27 height 10
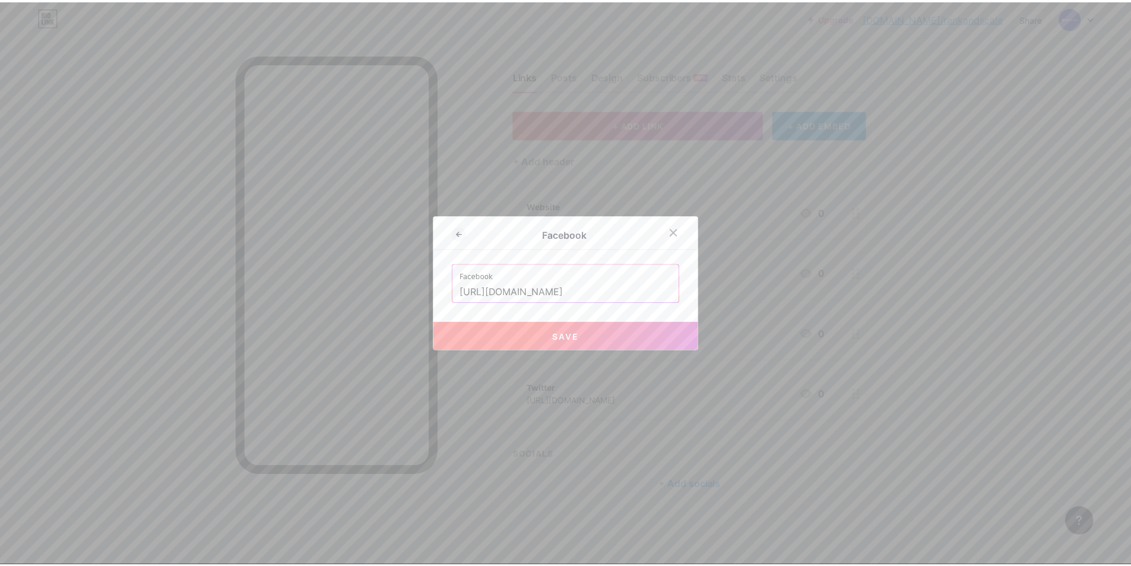
scroll to position [0, 0]
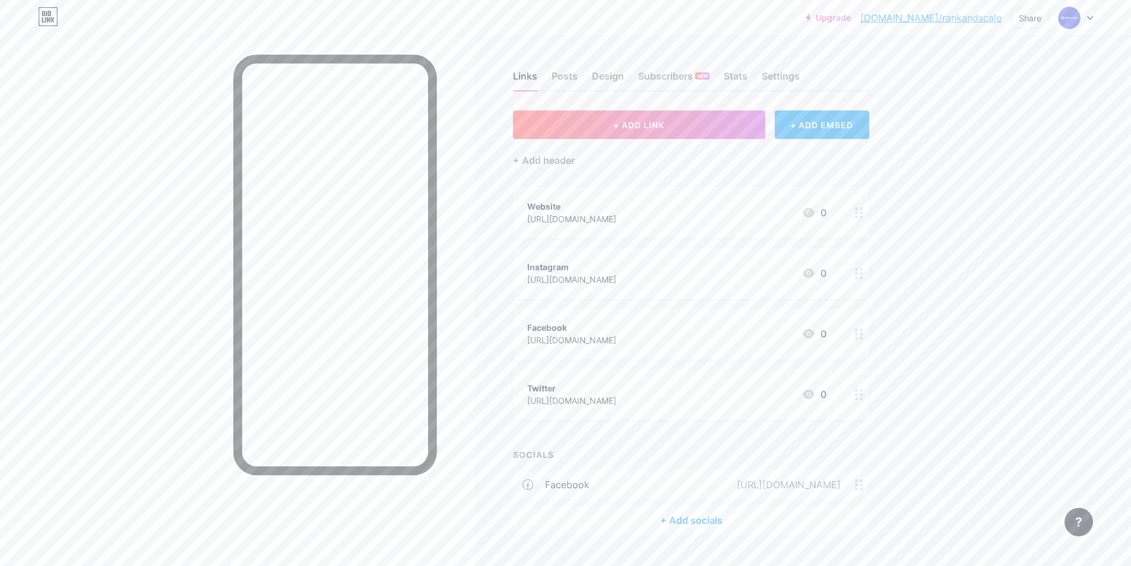
click at [694, 525] on div "+ Add socials" at bounding box center [691, 520] width 356 height 28
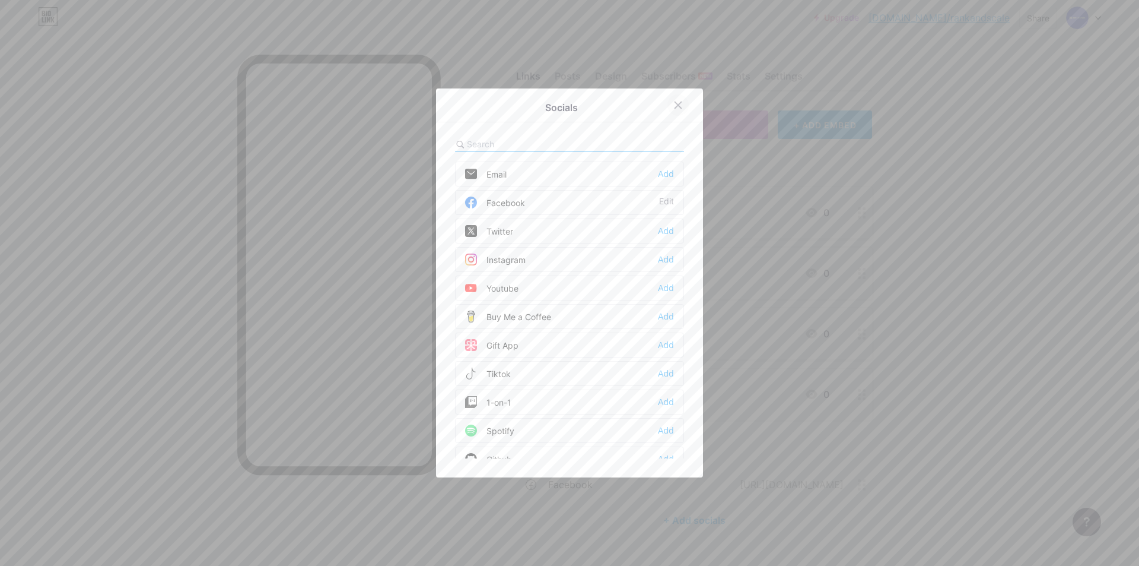
click at [678, 105] on icon at bounding box center [678, 104] width 9 height 9
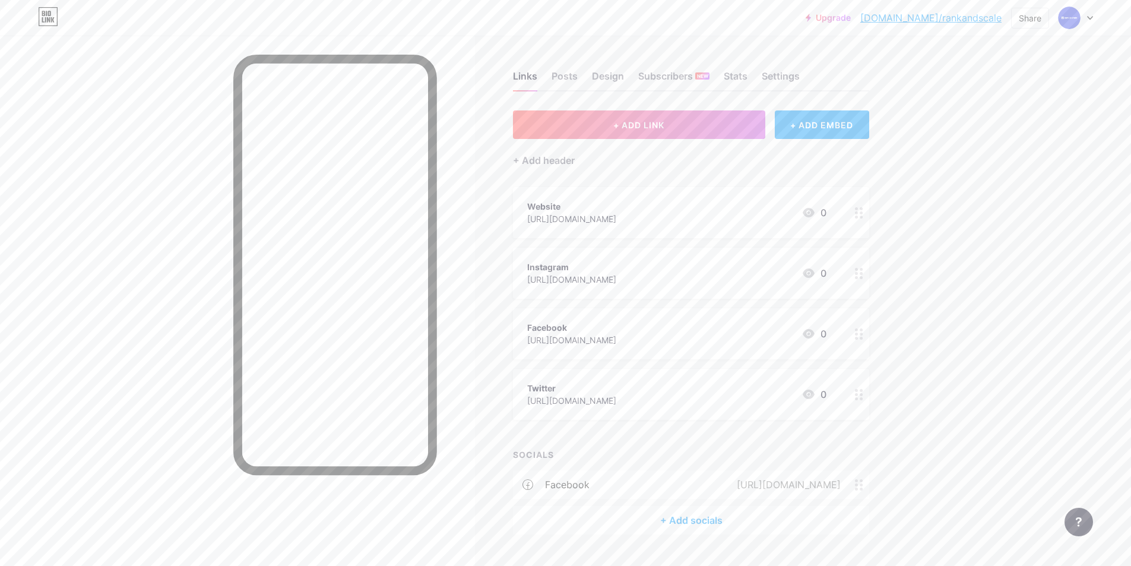
drag, startPoint x: 669, startPoint y: 404, endPoint x: 523, endPoint y: 406, distance: 146.0
click at [523, 406] on div "Twitter [URL][DOMAIN_NAME] 0" at bounding box center [691, 394] width 356 height 51
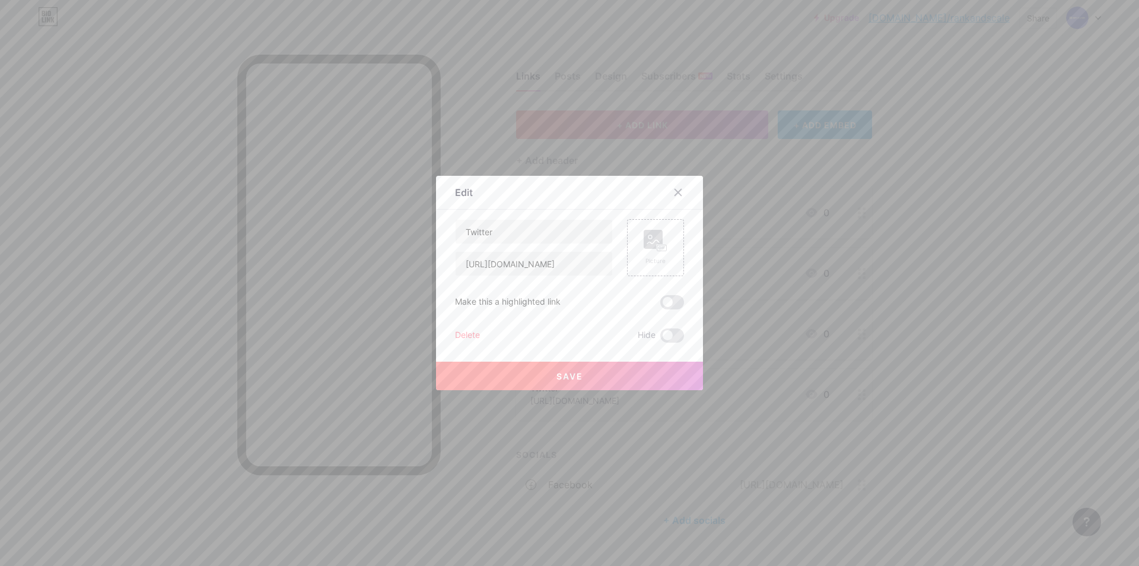
copy div "[URL][DOMAIN_NAME]"
drag, startPoint x: 599, startPoint y: 265, endPoint x: 444, endPoint y: 264, distance: 155.5
click at [444, 264] on div "Edit Content YouTube Play YouTube video without leaving your page. ADD Vimeo Pl…" at bounding box center [569, 283] width 267 height 214
click at [467, 338] on div "Delete" at bounding box center [467, 335] width 25 height 14
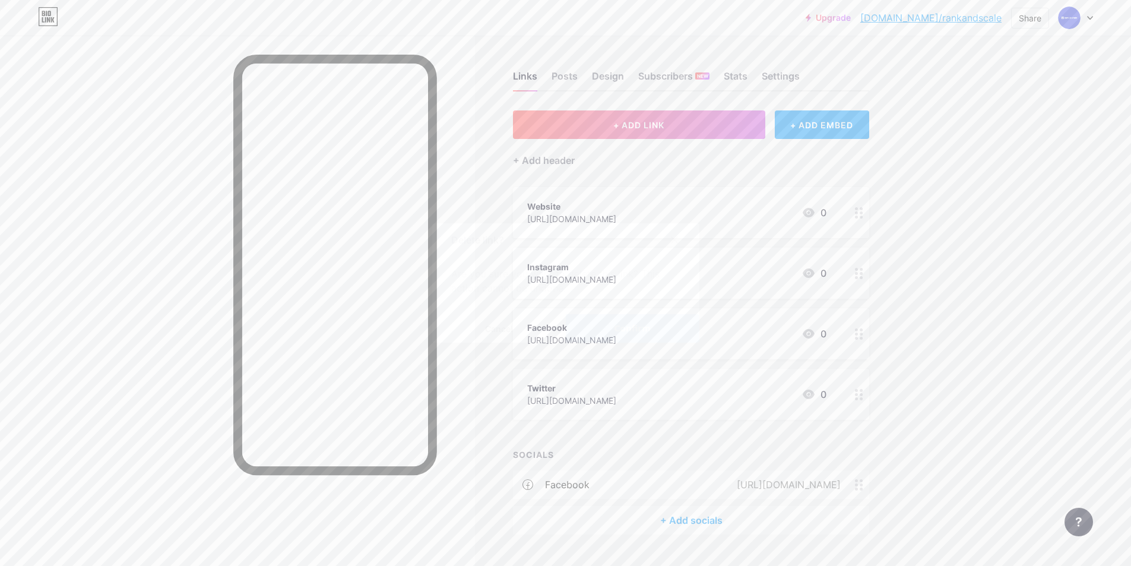
click at [593, 328] on button "Confirm" at bounding box center [633, 328] width 134 height 28
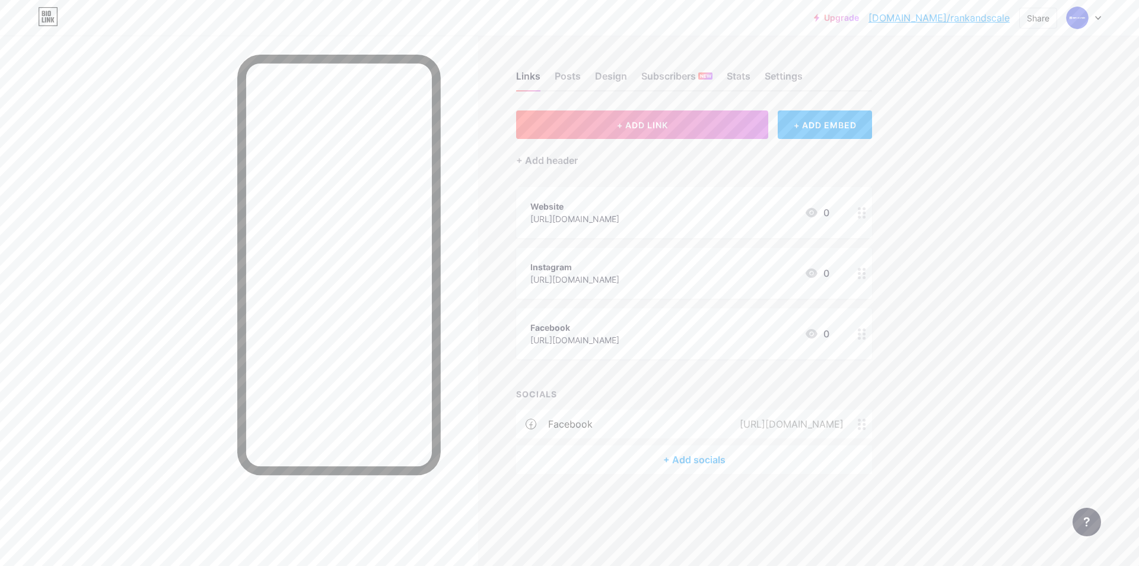
click at [694, 456] on div "+ Add socials" at bounding box center [694, 459] width 356 height 28
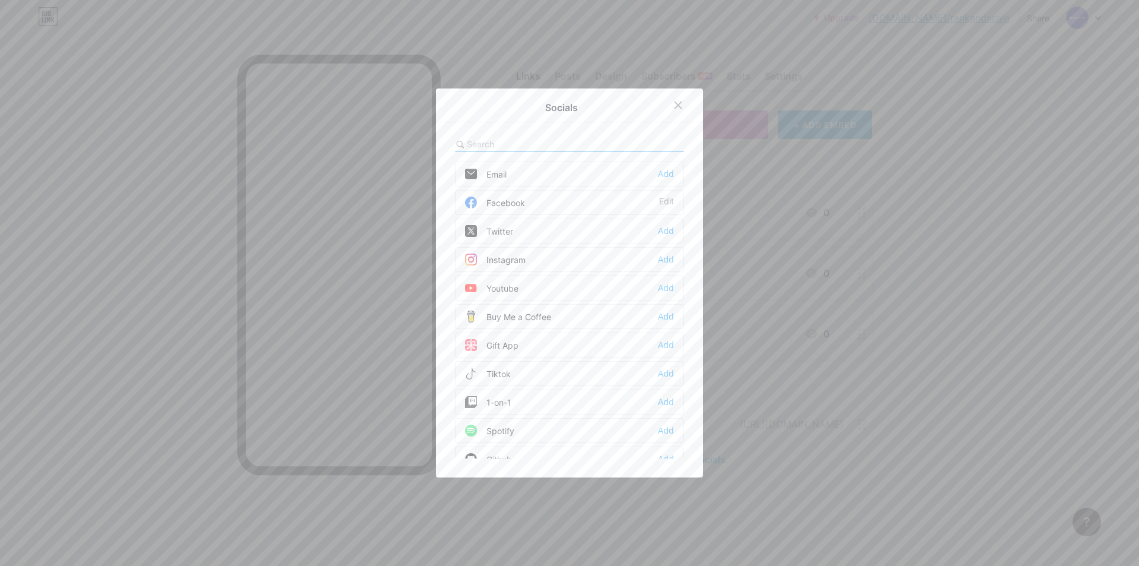
click at [536, 224] on div "Twitter Add" at bounding box center [569, 230] width 229 height 25
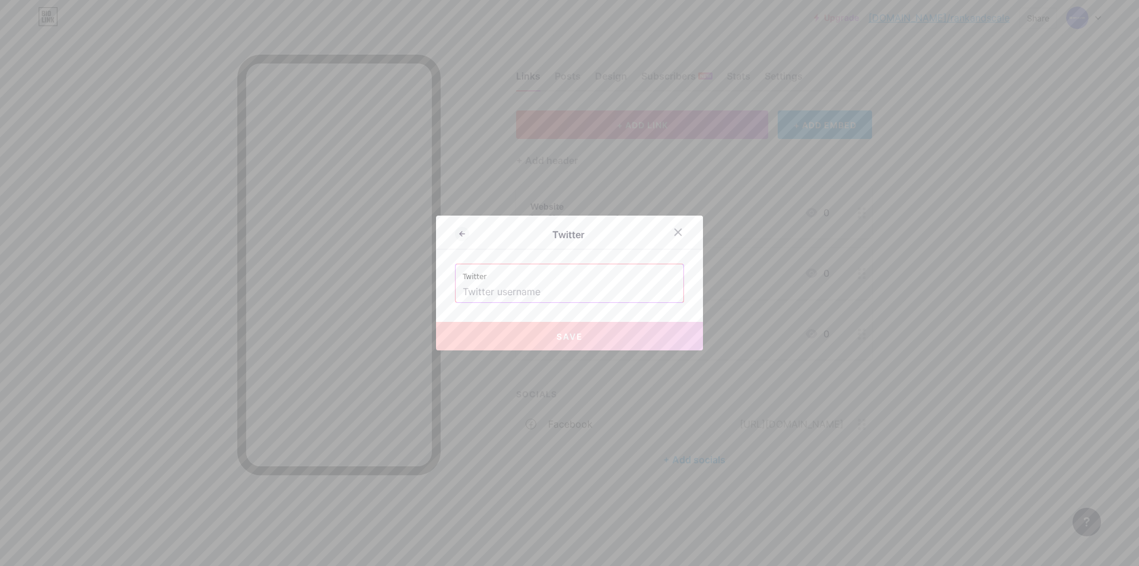
click at [534, 285] on input "text" at bounding box center [570, 292] width 214 height 20
paste input "[URL][DOMAIN_NAME]"
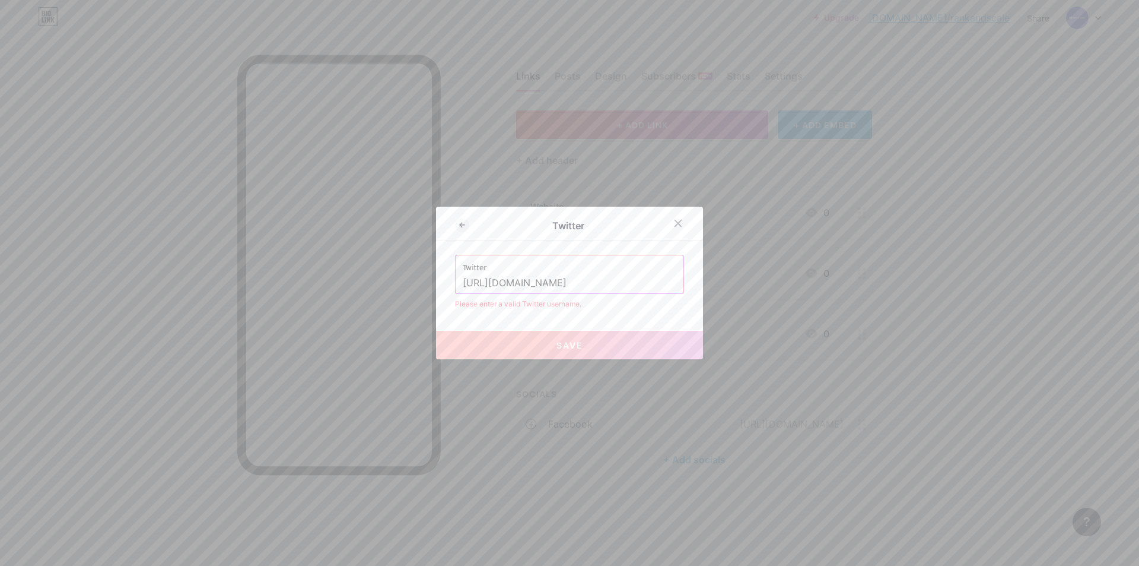
drag, startPoint x: 545, startPoint y: 284, endPoint x: 362, endPoint y: 288, distance: 183.4
click at [362, 288] on div "Twitter Twitter [URL][DOMAIN_NAME] Please enter a valid Twitter username. Save" at bounding box center [569, 283] width 1139 height 566
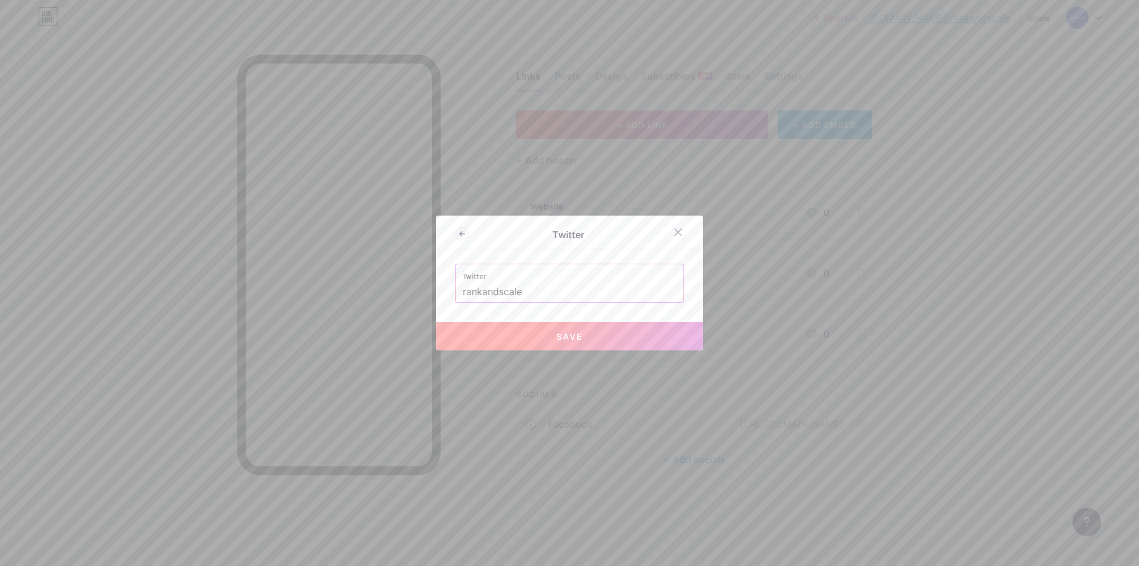
click at [538, 333] on button "Save" at bounding box center [569, 336] width 267 height 28
type input "[URL][DOMAIN_NAME]"
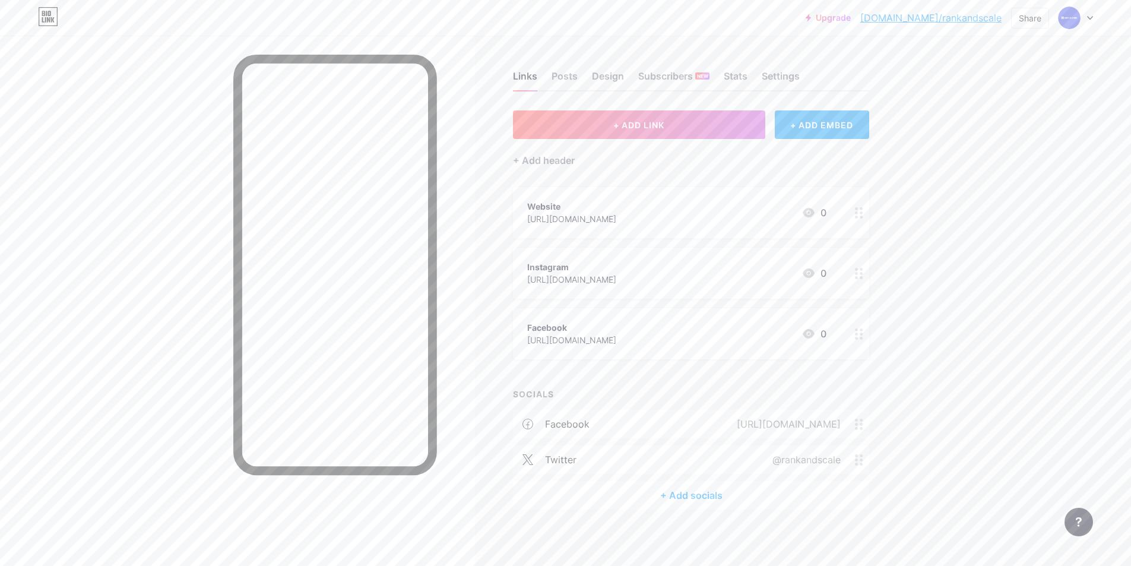
click at [616, 335] on div "[URL][DOMAIN_NAME]" at bounding box center [571, 340] width 89 height 12
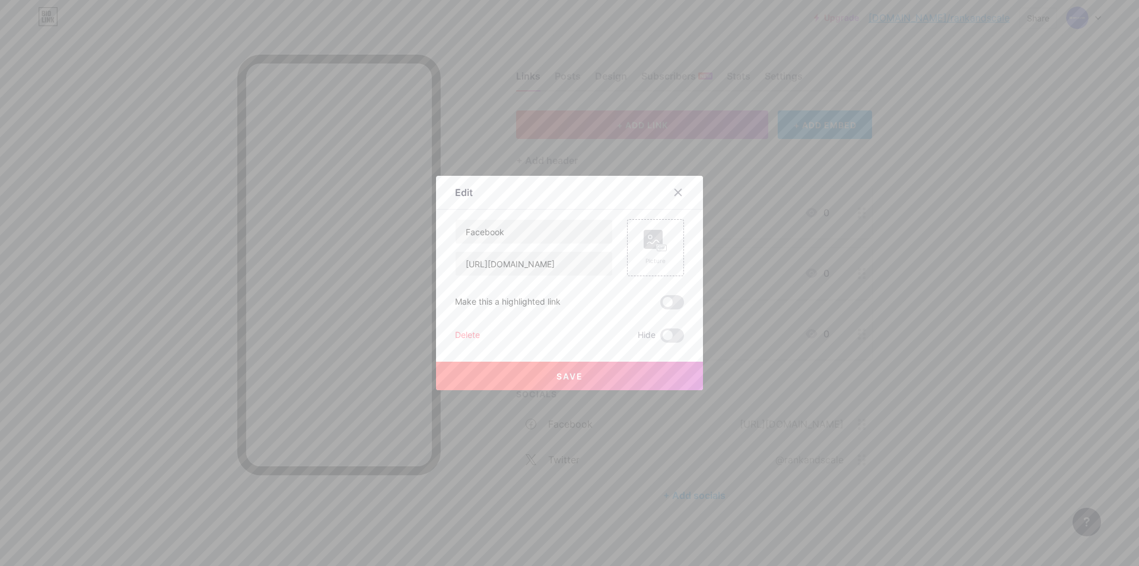
click at [456, 335] on div "Delete" at bounding box center [467, 335] width 25 height 14
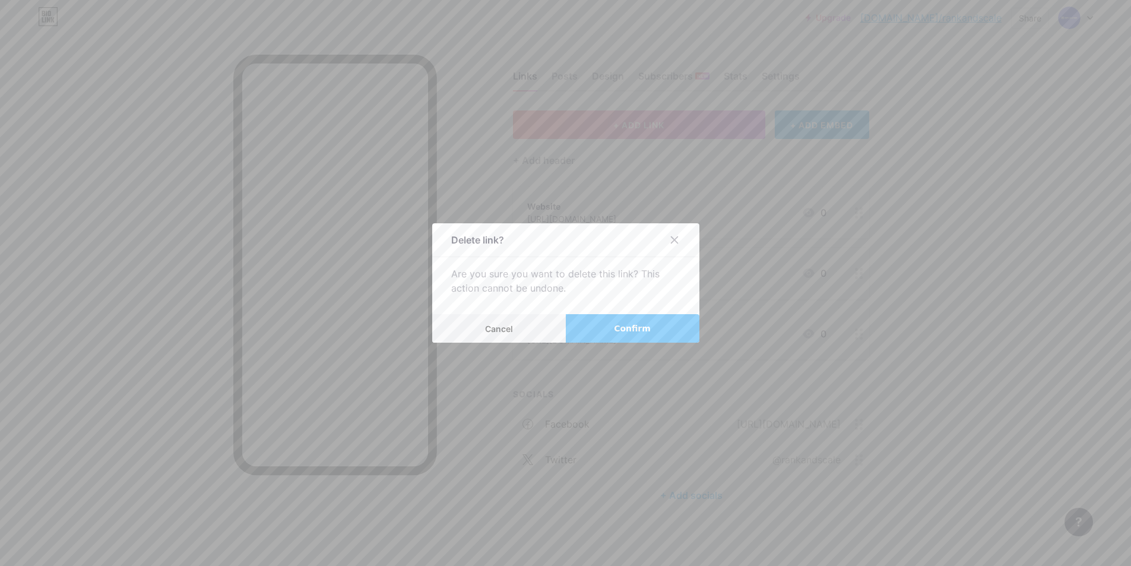
click at [603, 322] on button "Confirm" at bounding box center [633, 328] width 134 height 28
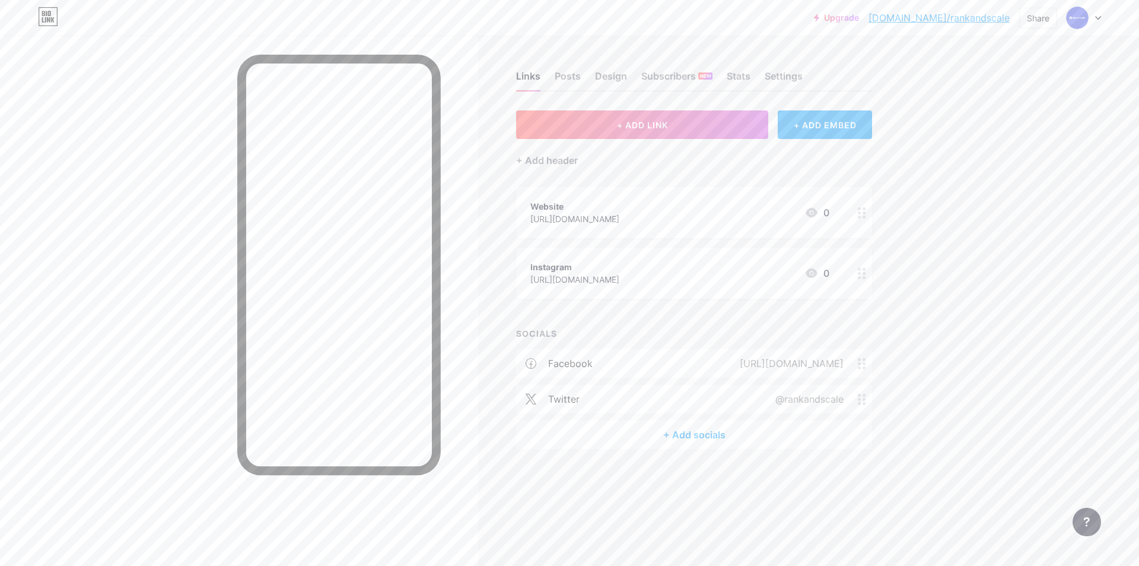
click at [704, 272] on div "Instagram [URL][DOMAIN_NAME] 0" at bounding box center [680, 272] width 299 height 27
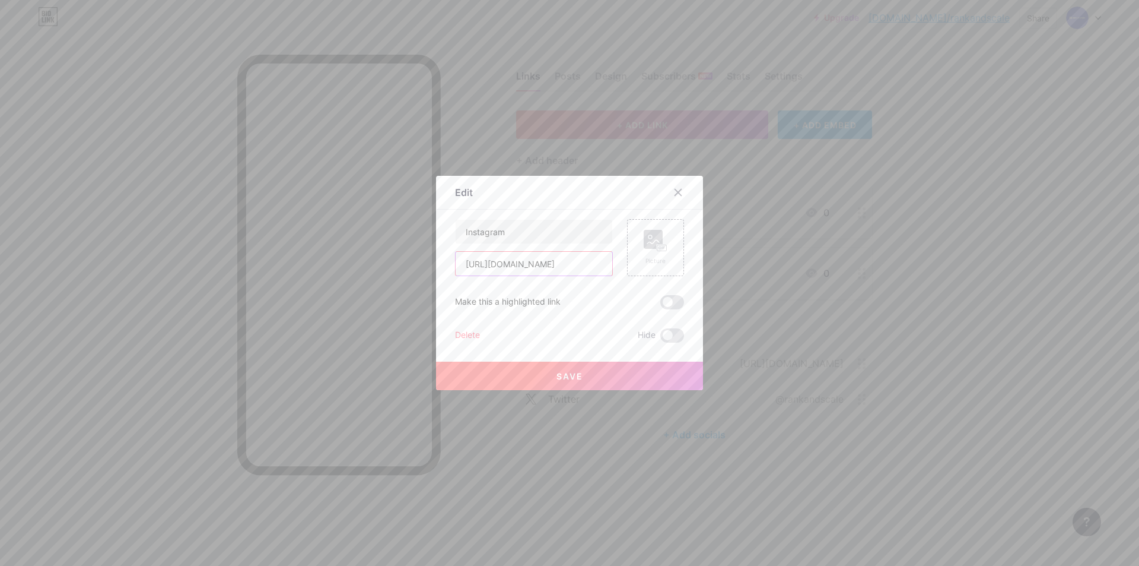
click at [598, 264] on input "[URL][DOMAIN_NAME]" at bounding box center [534, 264] width 157 height 24
click at [472, 334] on div "Delete" at bounding box center [467, 335] width 25 height 14
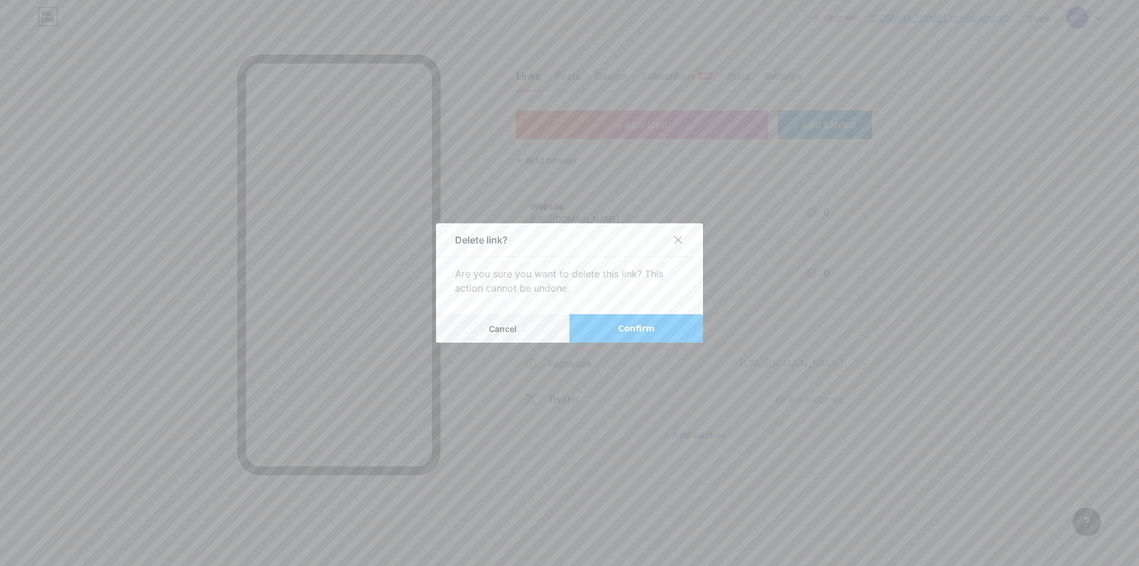
click at [598, 315] on button "Confirm" at bounding box center [637, 328] width 134 height 28
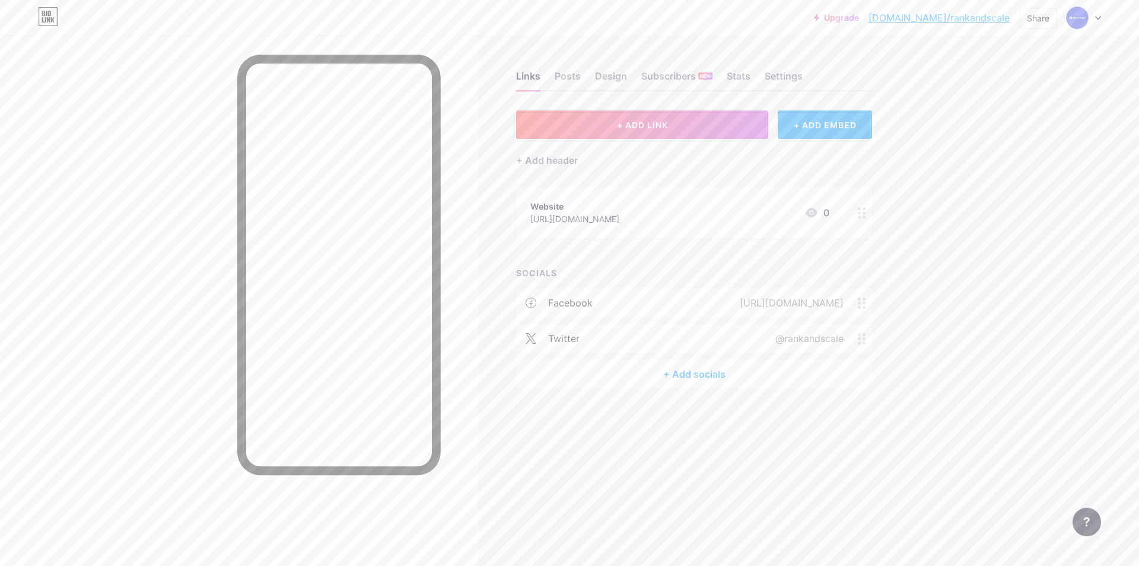
click at [682, 375] on div "+ Add socials" at bounding box center [694, 374] width 356 height 28
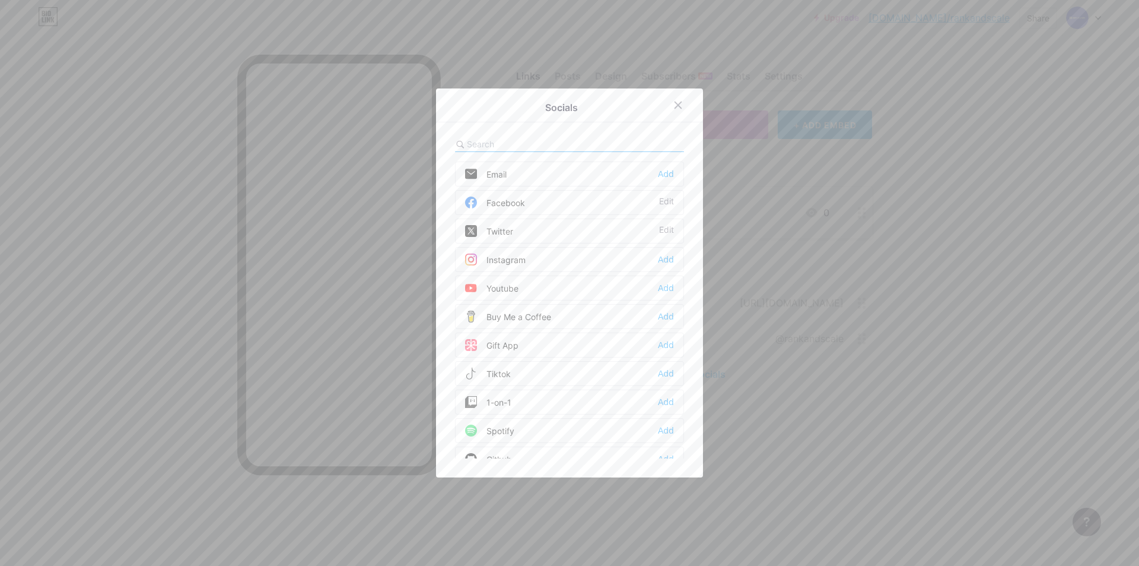
click at [538, 253] on div "Instagram Add" at bounding box center [569, 259] width 229 height 25
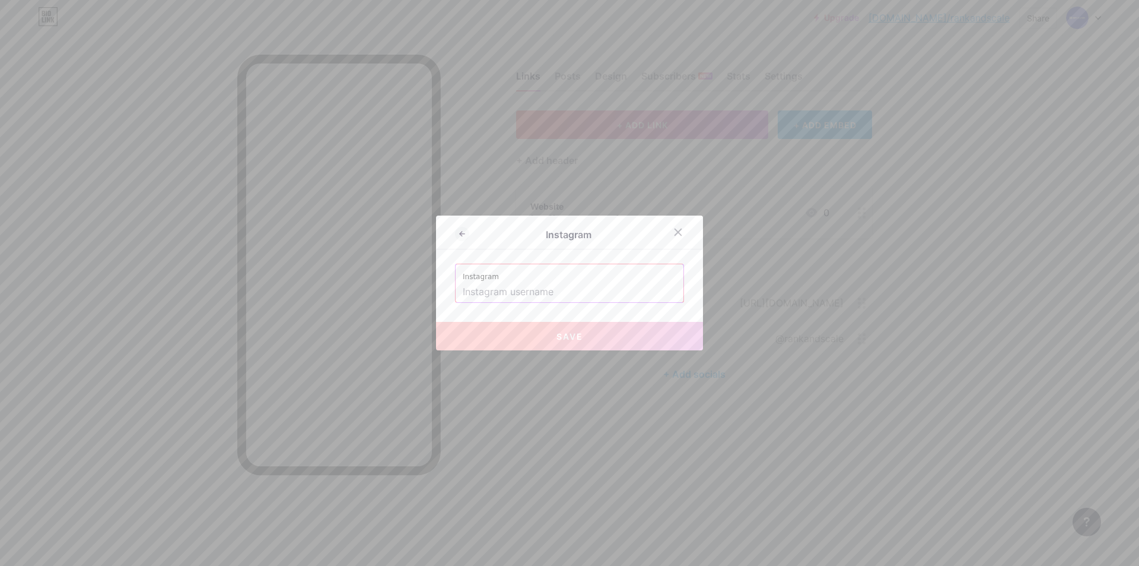
click at [564, 286] on input "text" at bounding box center [570, 292] width 214 height 20
paste input "[URL][DOMAIN_NAME]"
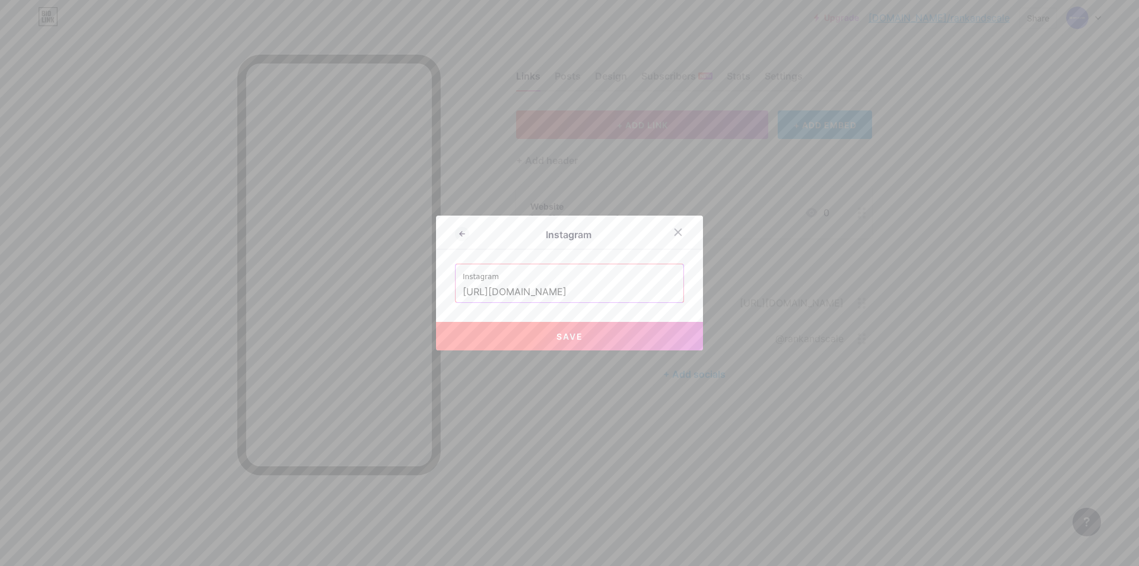
click at [574, 328] on button "Save" at bounding box center [569, 336] width 267 height 28
type input "[URL][DOMAIN_NAME][DOMAIN_NAME]"
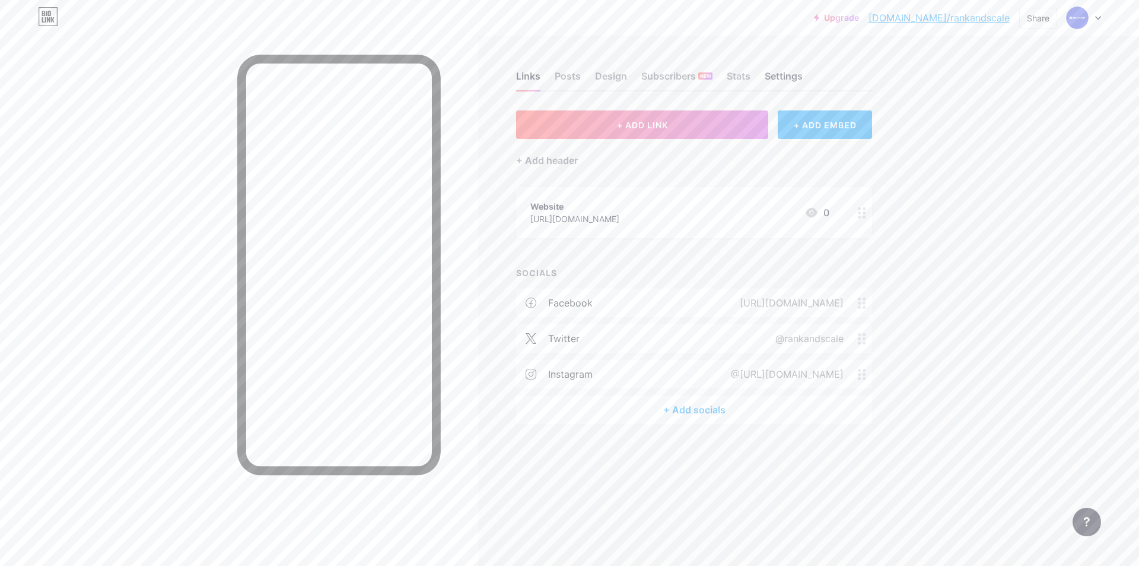
click at [789, 80] on div "Settings" at bounding box center [784, 79] width 38 height 21
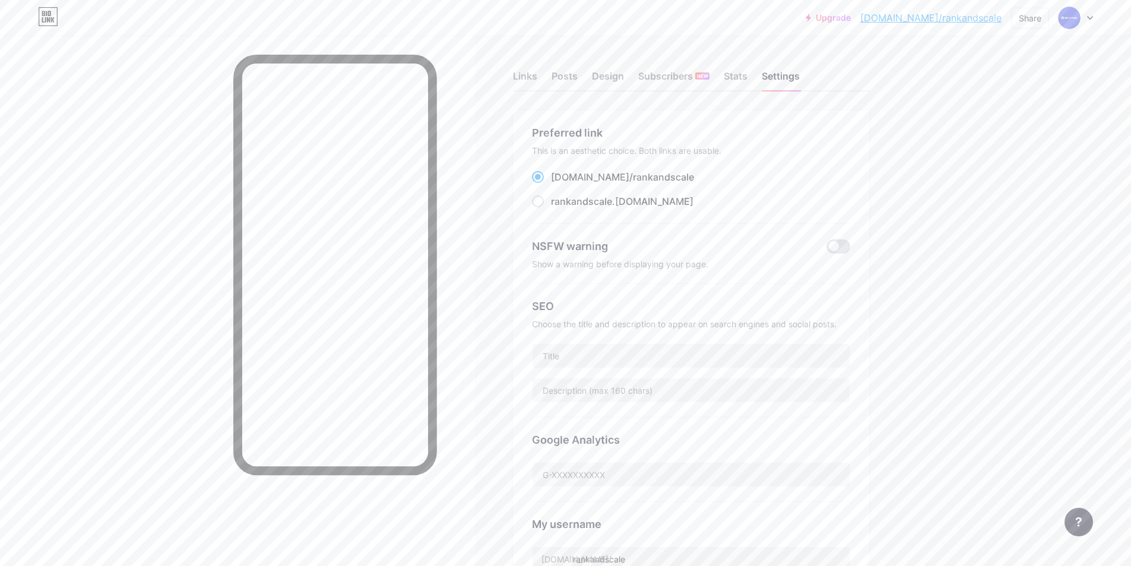
click at [608, 319] on div "Choose the title and description to appear on search engines and social posts." at bounding box center [691, 324] width 318 height 10
click at [538, 302] on div "SEO" at bounding box center [691, 306] width 318 height 16
click at [555, 325] on div "Choose the title and description to appear on search engines and social posts." at bounding box center [691, 324] width 318 height 10
click at [569, 348] on input "text" at bounding box center [690, 356] width 317 height 24
click at [741, 78] on div "Stats" at bounding box center [735, 79] width 24 height 21
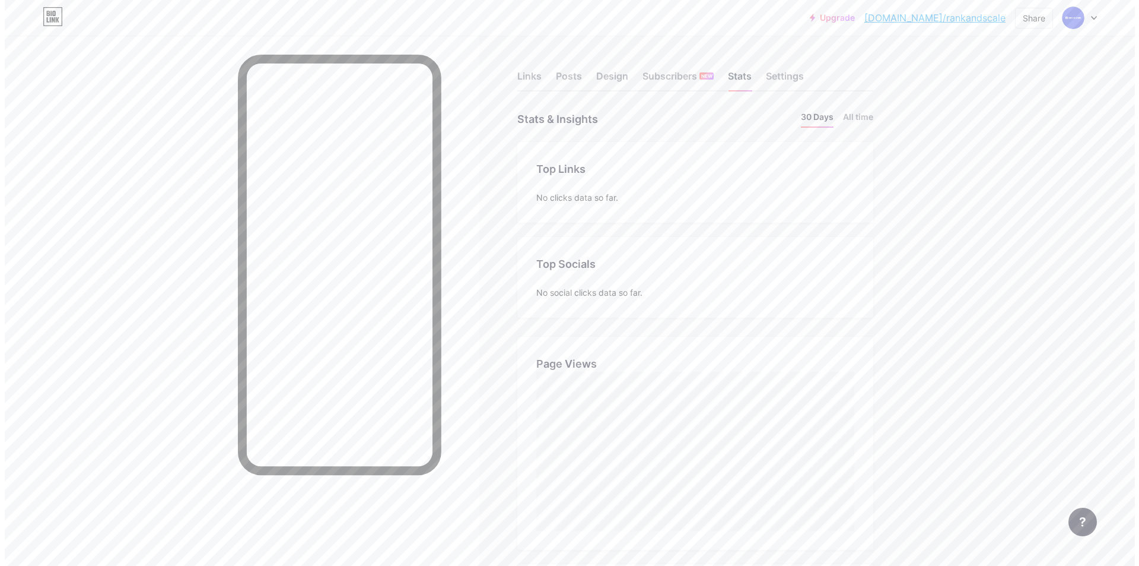
scroll to position [566, 1131]
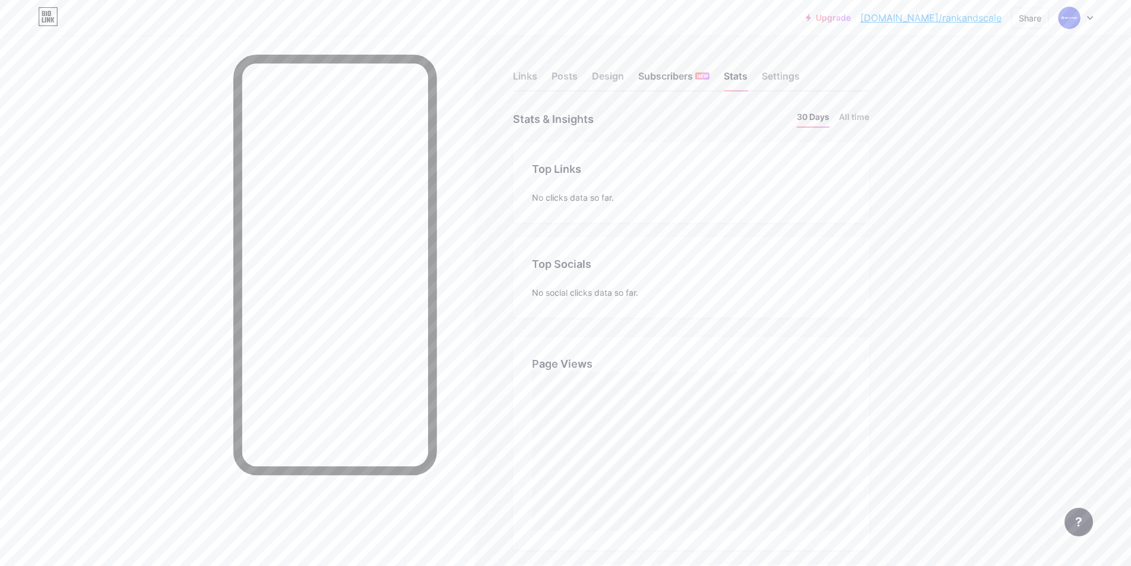
click at [661, 76] on div "Subscribers NEW" at bounding box center [673, 79] width 71 height 21
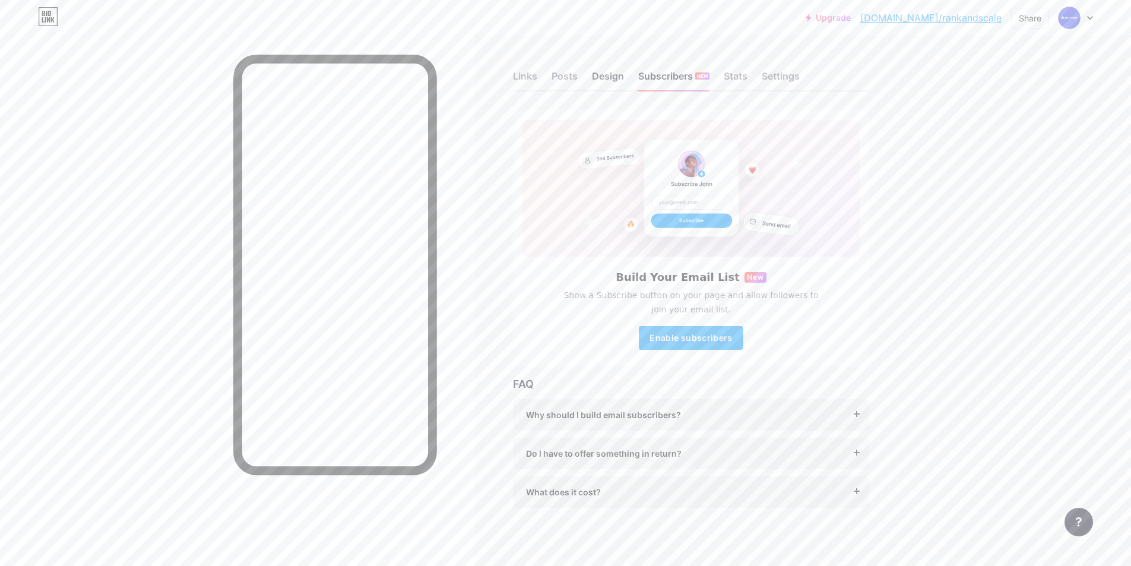
click at [602, 71] on div "Design" at bounding box center [608, 79] width 32 height 21
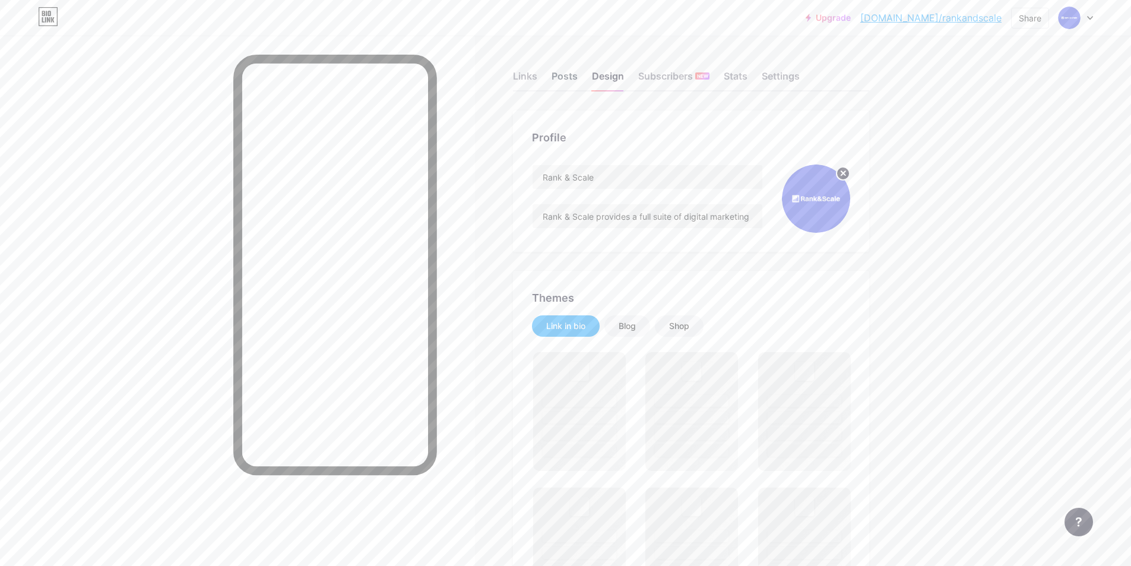
click at [577, 73] on div "Posts" at bounding box center [564, 79] width 26 height 21
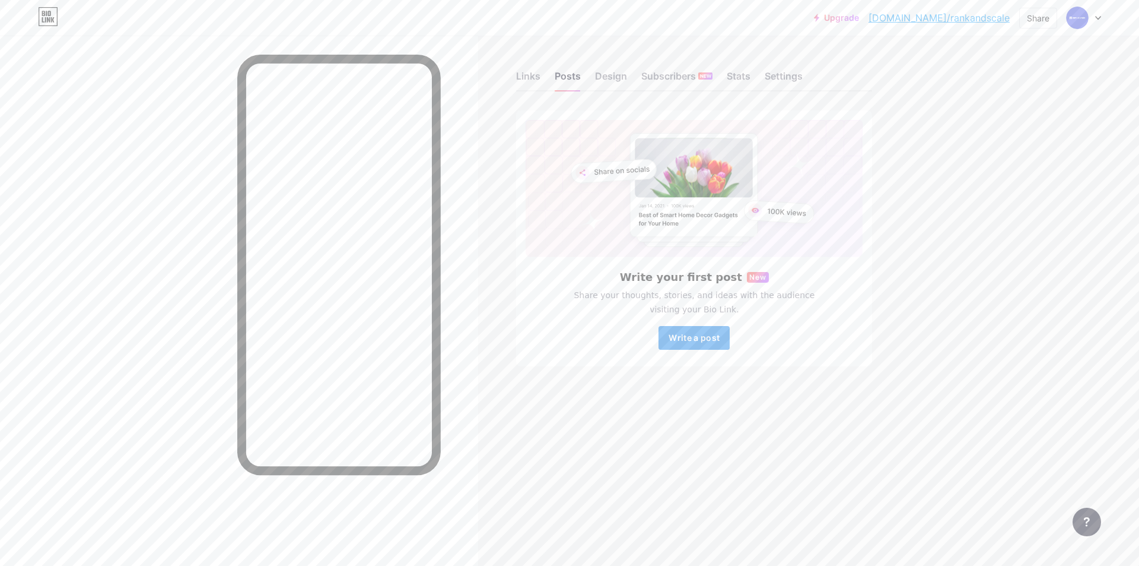
click at [694, 345] on button "Write a post" at bounding box center [694, 338] width 71 height 24
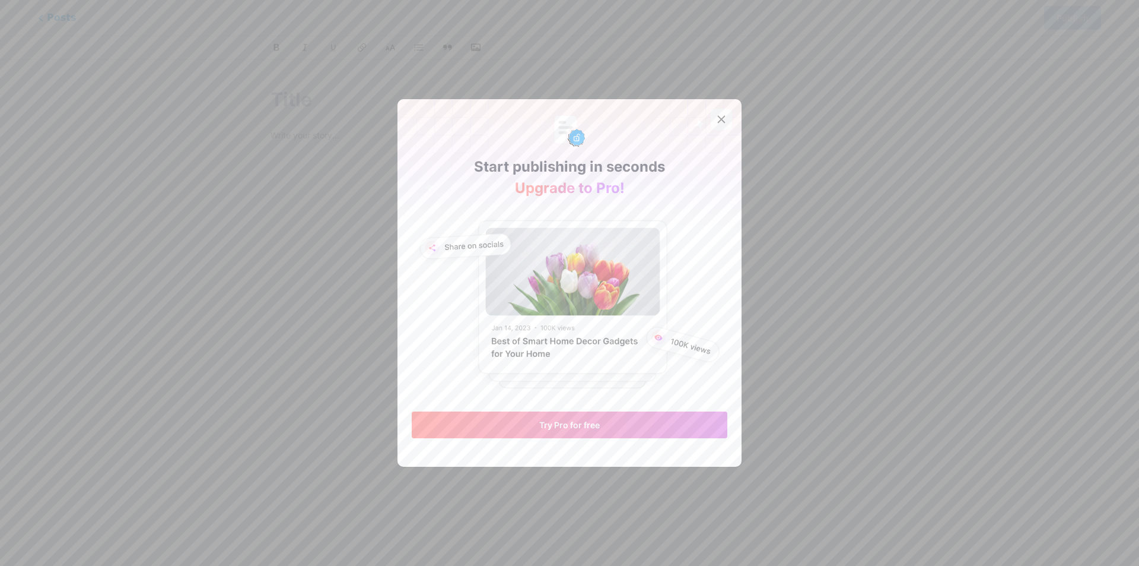
click at [712, 122] on div at bounding box center [721, 119] width 21 height 21
